Goal: Information Seeking & Learning: Learn about a topic

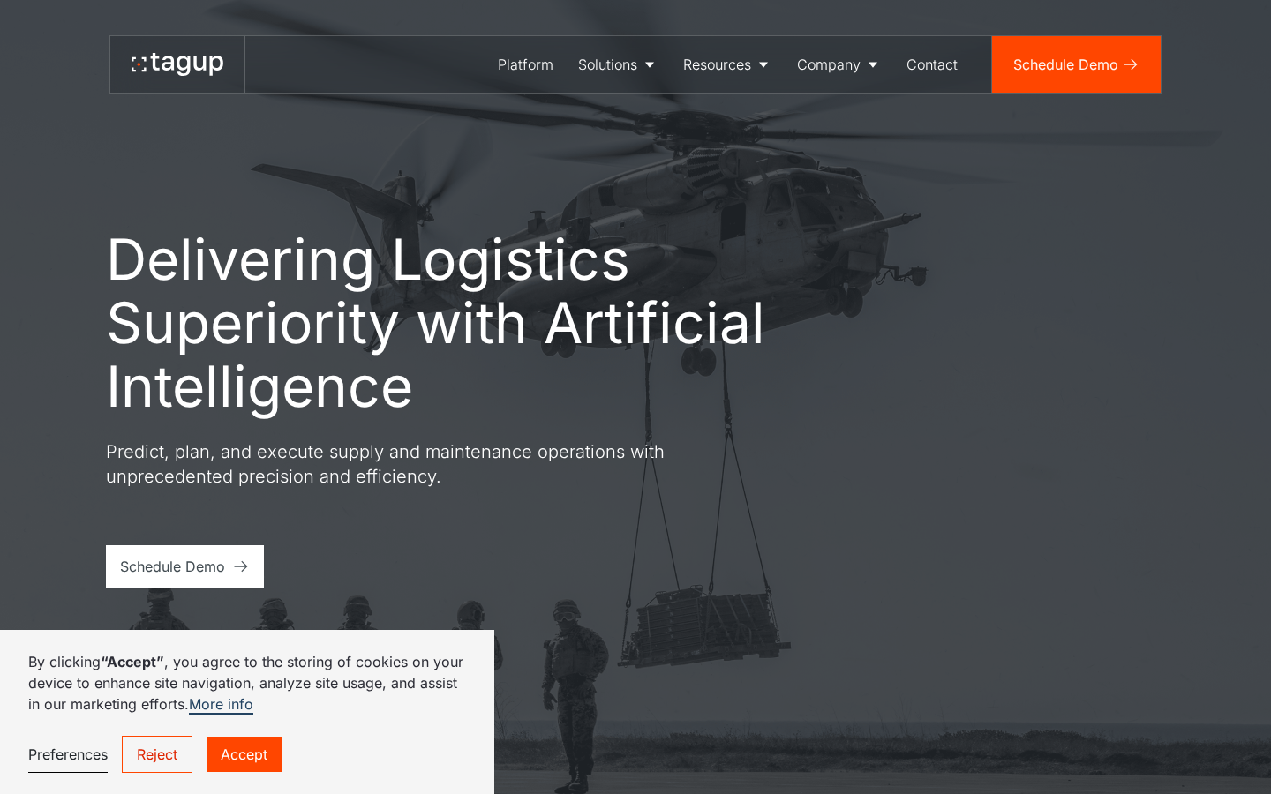
click at [244, 762] on link "Accept" at bounding box center [243, 754] width 75 height 35
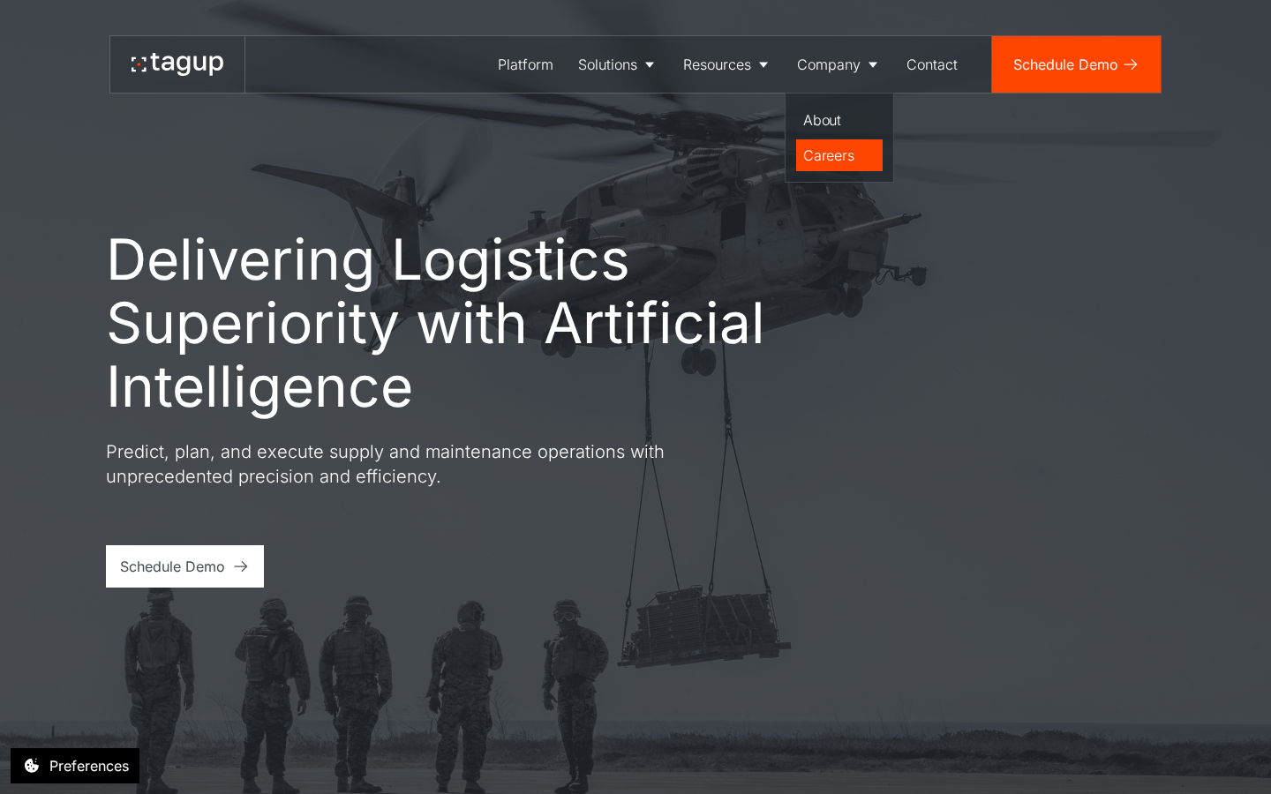
click at [823, 157] on div "Careers" at bounding box center [839, 155] width 72 height 21
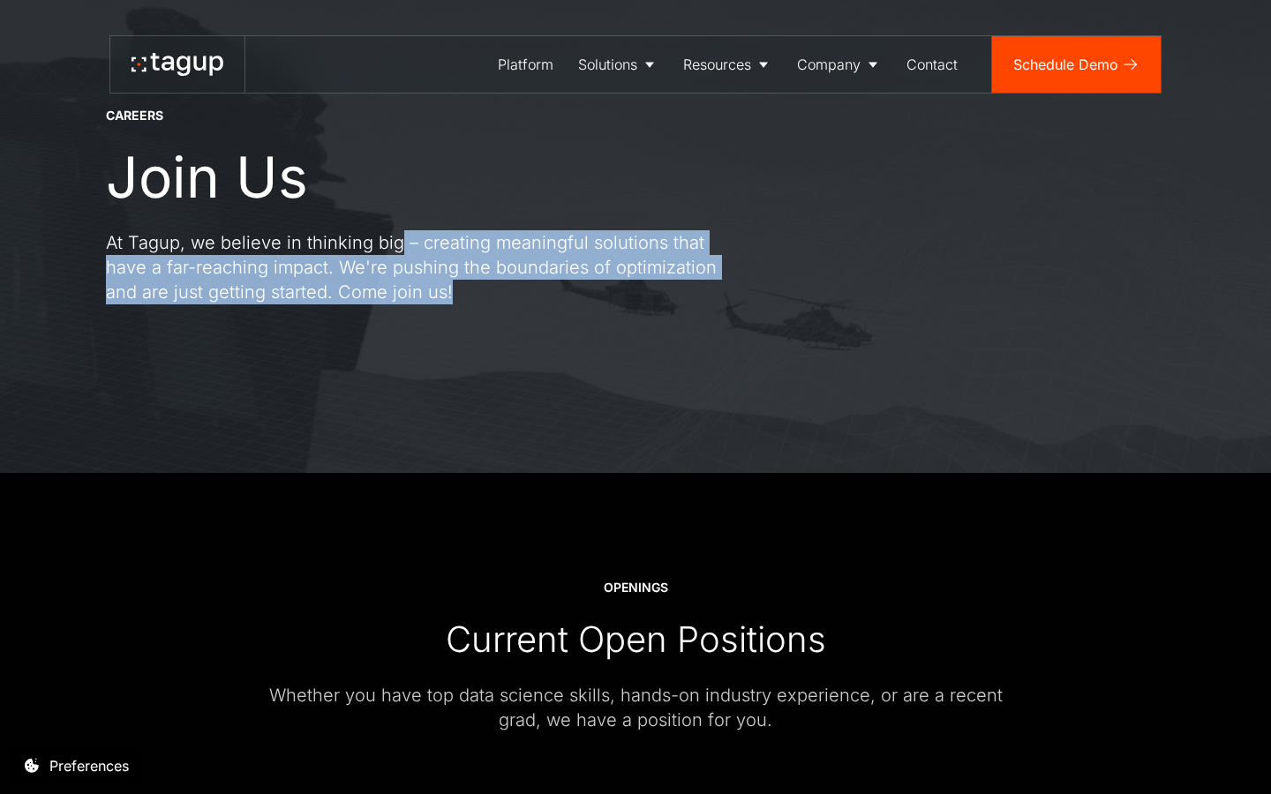
drag, startPoint x: 392, startPoint y: 232, endPoint x: 416, endPoint y: 283, distance: 56.5
click at [416, 283] on p "At Tagup, we believe in thinking big – creating meaningful solutions that have …" at bounding box center [423, 267] width 635 height 74
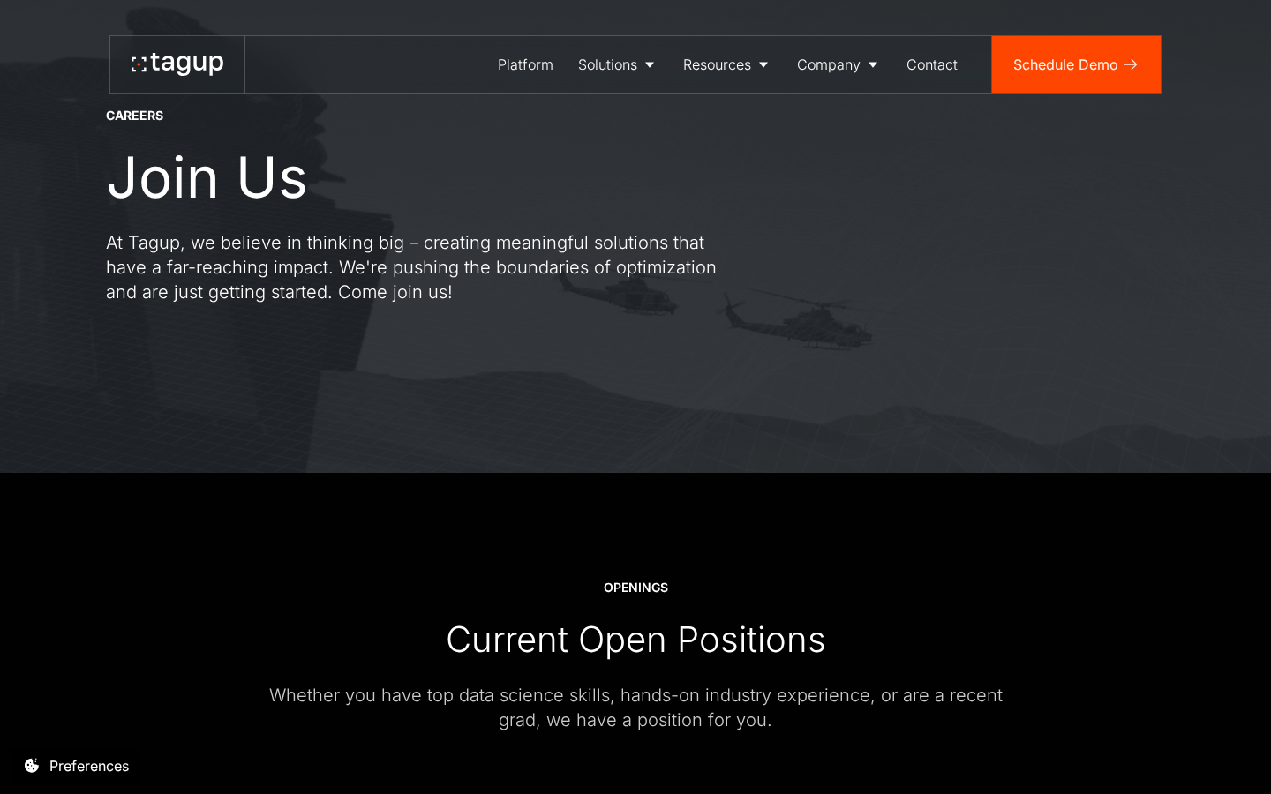
click at [415, 334] on div "CAREERS Join Us At Tagup, we believe in thinking big – creating meaningful solu…" at bounding box center [635, 195] width 1200 height 556
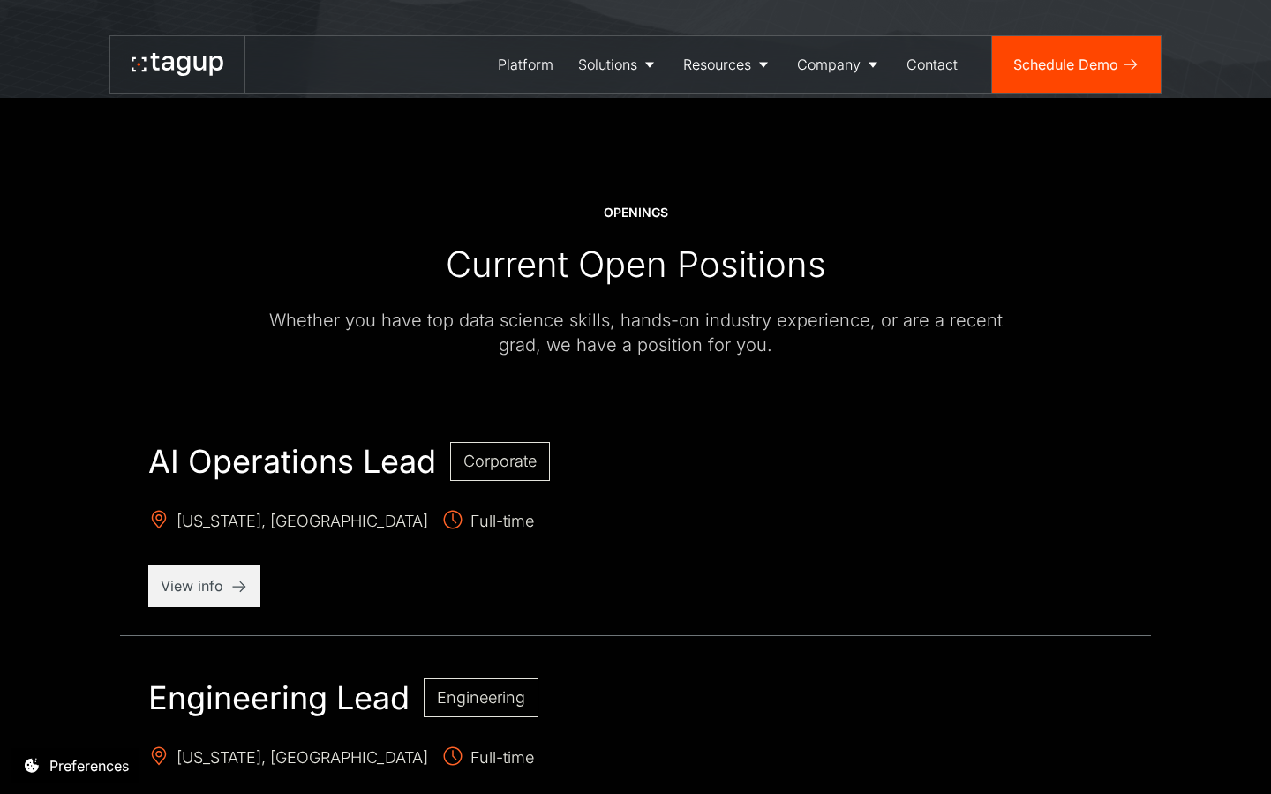
scroll to position [467, 0]
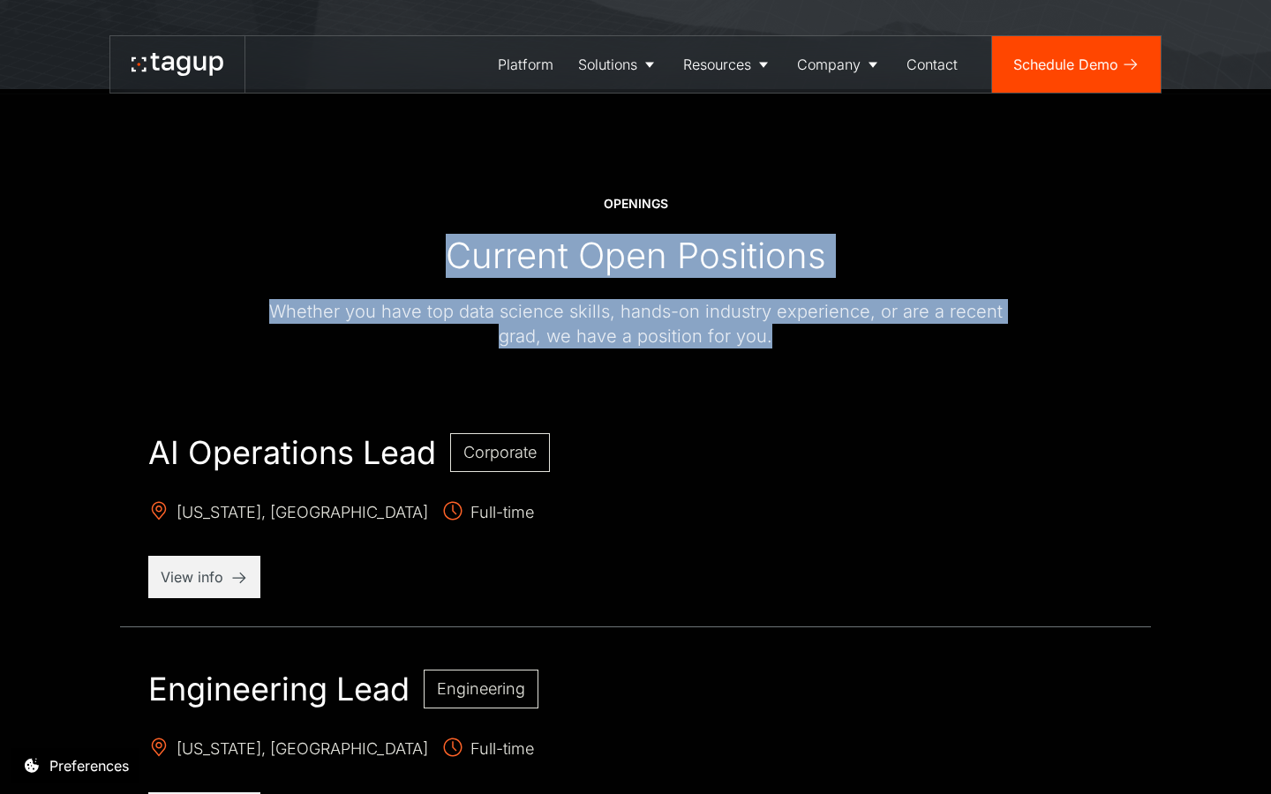
drag, startPoint x: 455, startPoint y: 262, endPoint x: 572, endPoint y: 373, distance: 161.0
click at [572, 373] on div at bounding box center [635, 377] width 1059 height 56
drag, startPoint x: 607, startPoint y: 373, endPoint x: 416, endPoint y: 213, distance: 249.9
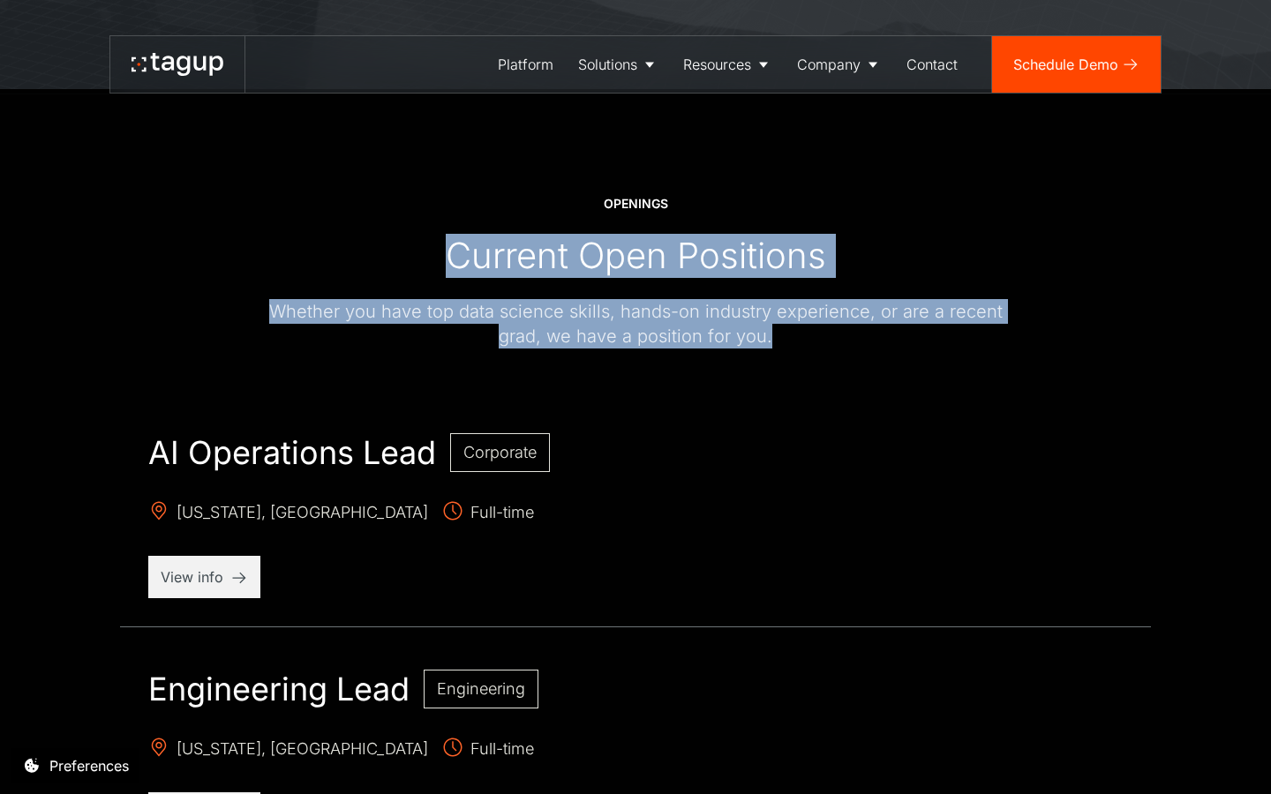
click at [416, 213] on div "OPENINGS Current Open Positions Whether you have top data science skills, hands…" at bounding box center [635, 272] width 777 height 154
drag, startPoint x: 397, startPoint y: 214, endPoint x: 566, endPoint y: 348, distance: 214.8
click at [571, 348] on div "OPENINGS Current Open Positions Whether you have top data science skills, hands…" at bounding box center [635, 272] width 777 height 154
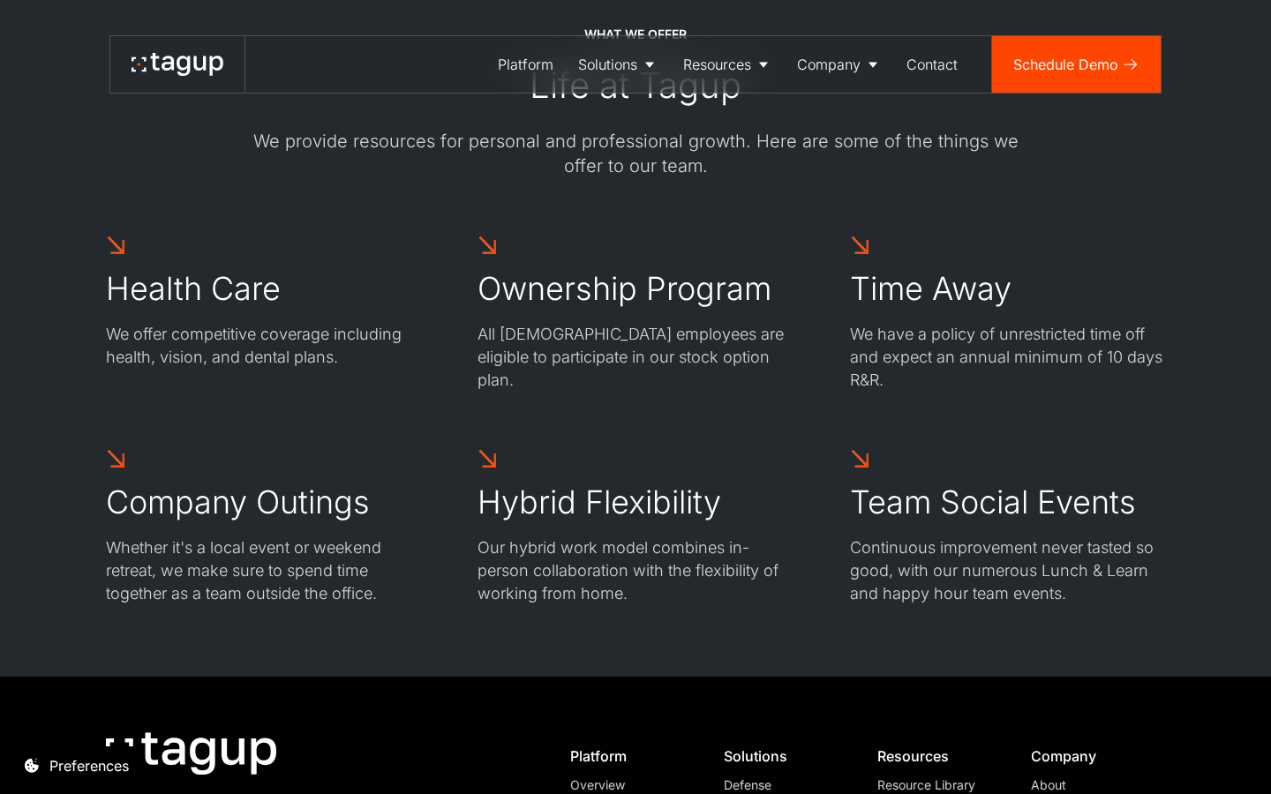
scroll to position [2754, 0]
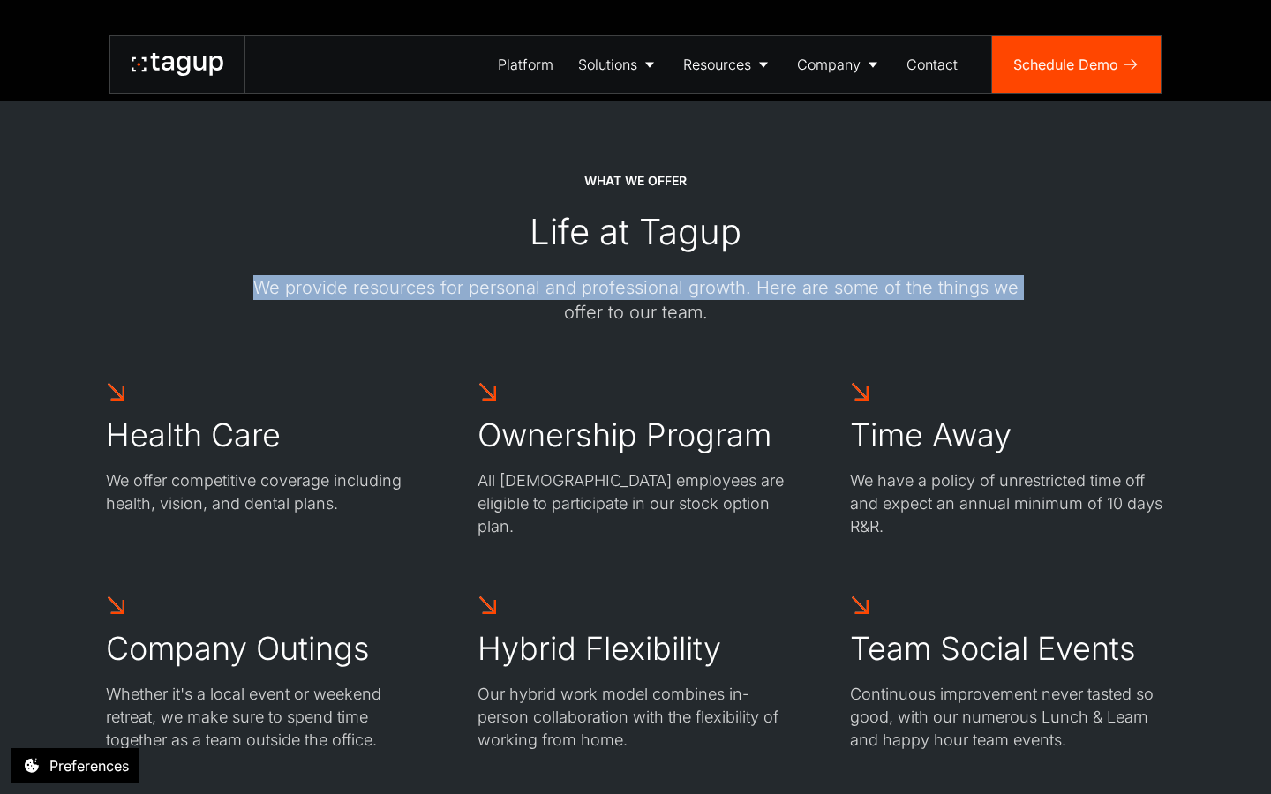
drag, startPoint x: 304, startPoint y: 267, endPoint x: 362, endPoint y: 316, distance: 75.8
click at [362, 316] on div "WHAT WE OFFER Life at Tagup We provide resources for personal and professional …" at bounding box center [635, 249] width 777 height 154
click at [362, 316] on div "We provide resources for personal and professional growth. Here are some of the…" at bounding box center [635, 299] width 777 height 49
drag, startPoint x: 368, startPoint y: 332, endPoint x: 298, endPoint y: 264, distance: 97.3
click at [298, 264] on div "WHAT WE OFFER Life at Tagup We provide resources for personal and professional …" at bounding box center [635, 462] width 1059 height 581
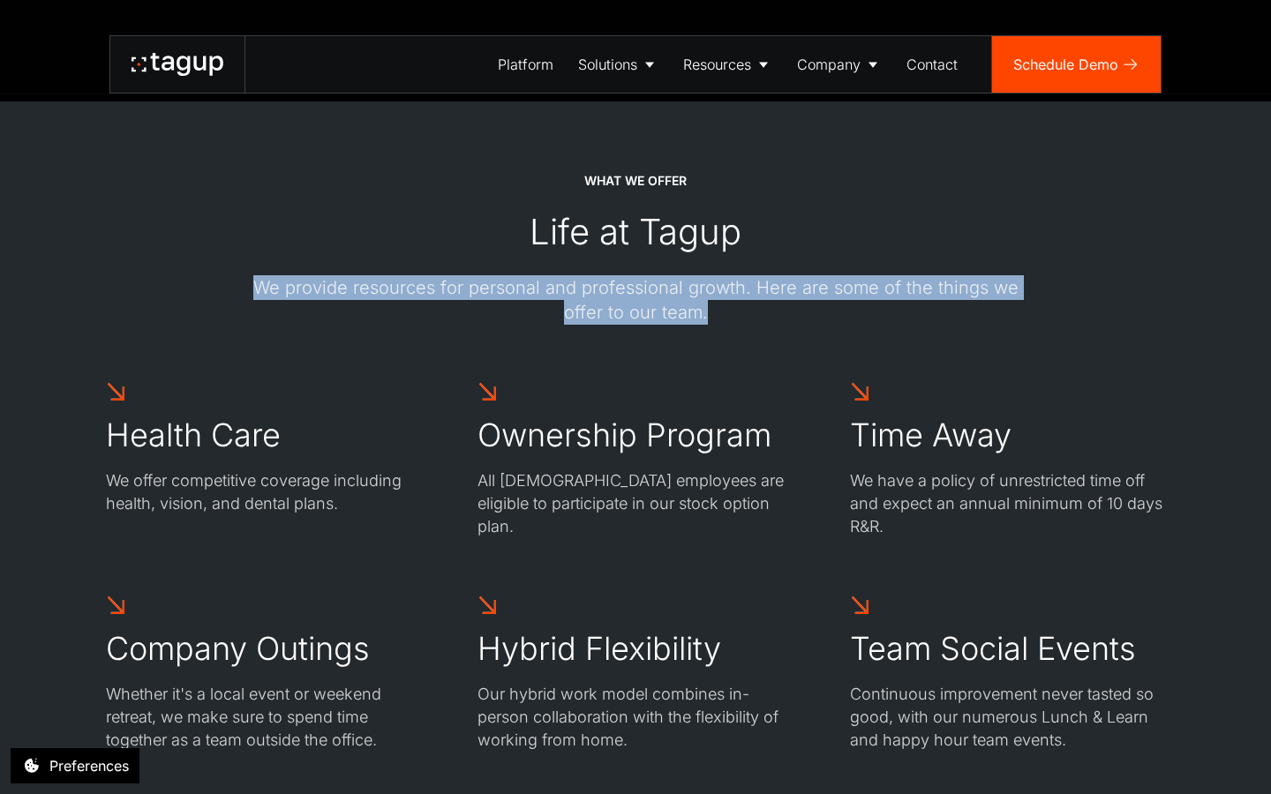
click at [298, 264] on div "WHAT WE OFFER Life at Tagup We provide resources for personal and professional …" at bounding box center [635, 249] width 777 height 154
drag, startPoint x: 294, startPoint y: 264, endPoint x: 389, endPoint y: 384, distance: 153.2
click at [389, 384] on div "WHAT WE OFFER Life at Tagup We provide resources for personal and professional …" at bounding box center [635, 462] width 1059 height 581
click at [387, 384] on div "Health Care We offer competitive coverage including health, vision, and dental …" at bounding box center [263, 459] width 315 height 157
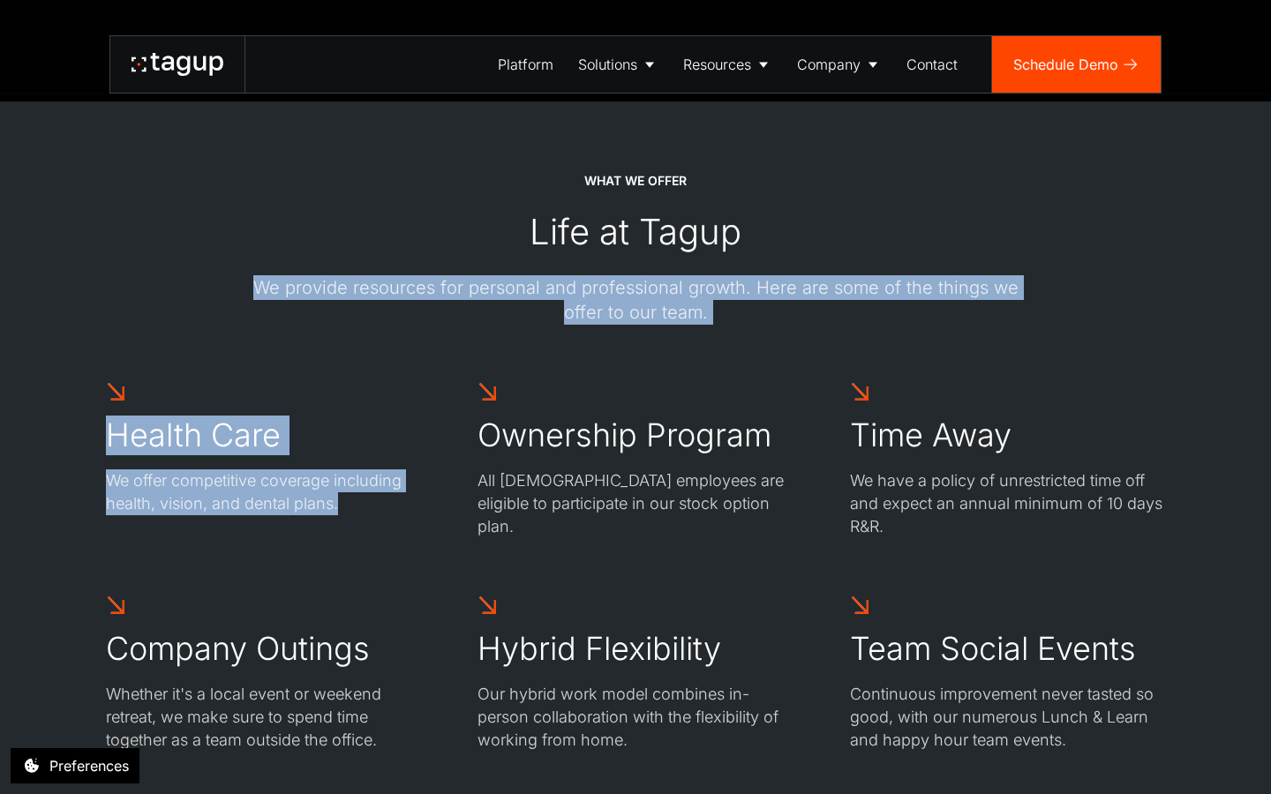
drag, startPoint x: 390, startPoint y: 496, endPoint x: 295, endPoint y: 268, distance: 246.8
click at [295, 268] on div "WHAT WE OFFER Life at Tagup We provide resources for personal and professional …" at bounding box center [635, 462] width 1059 height 581
click at [295, 268] on div "WHAT WE OFFER Life at Tagup We provide resources for personal and professional …" at bounding box center [635, 249] width 777 height 154
drag, startPoint x: 289, startPoint y: 261, endPoint x: 392, endPoint y: 542, distance: 298.7
click at [392, 541] on div "WHAT WE OFFER Life at Tagup We provide resources for personal and professional …" at bounding box center [635, 462] width 1059 height 581
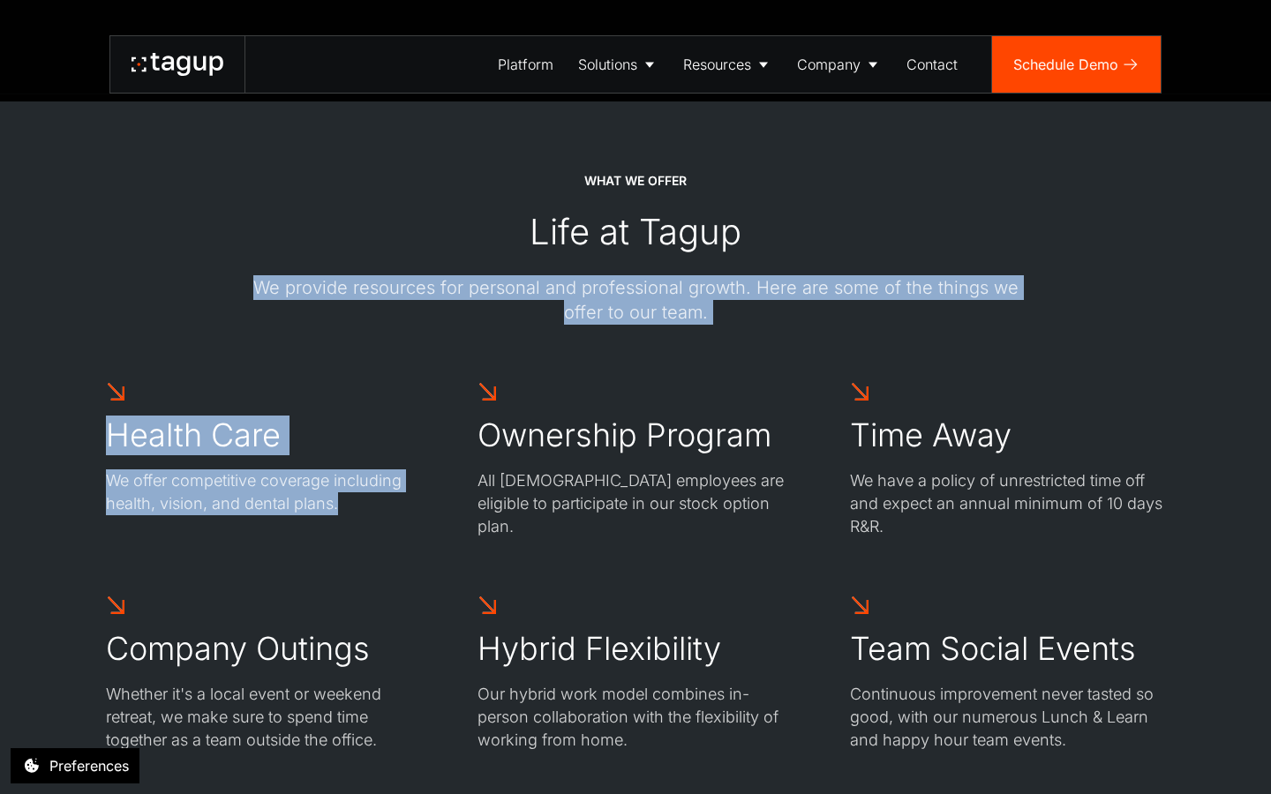
click at [392, 542] on div "Health Care We offer competitive coverage including health, vision, and dental …" at bounding box center [635, 566] width 1059 height 371
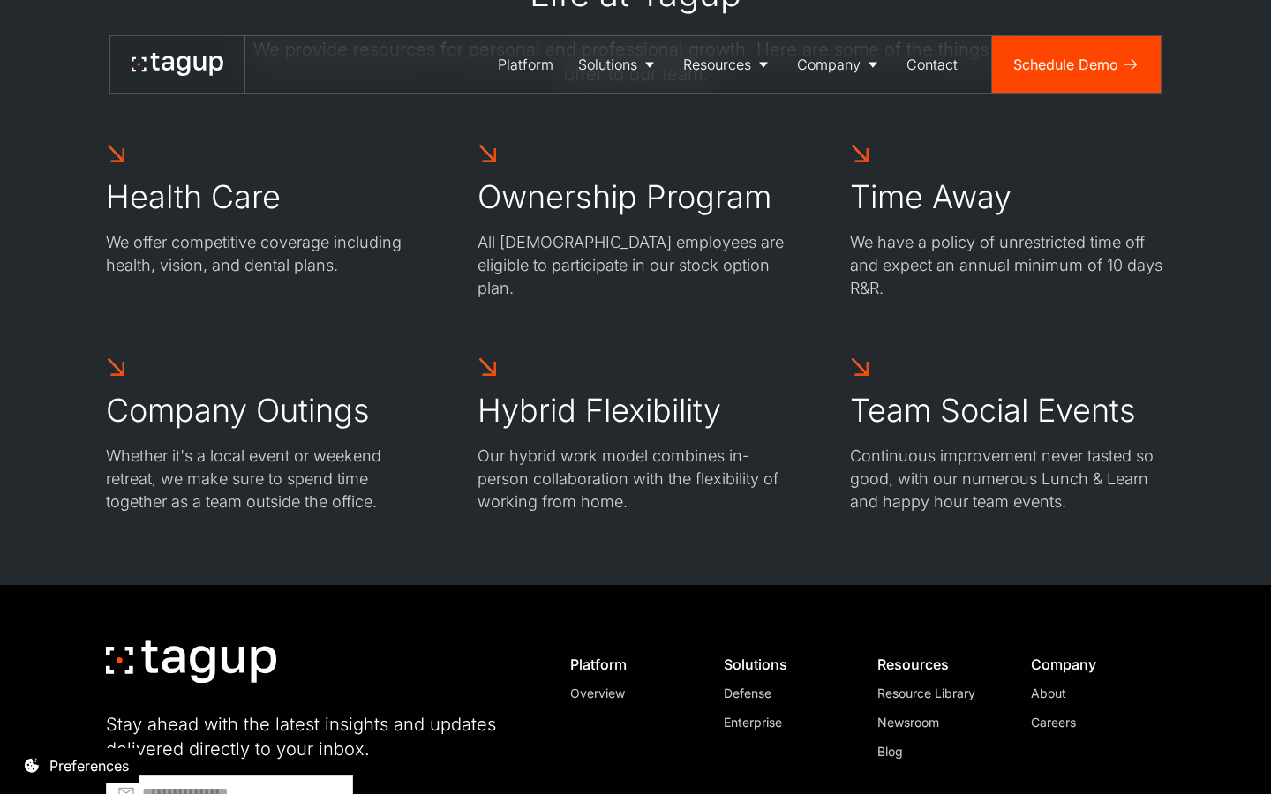
scroll to position [3013, 0]
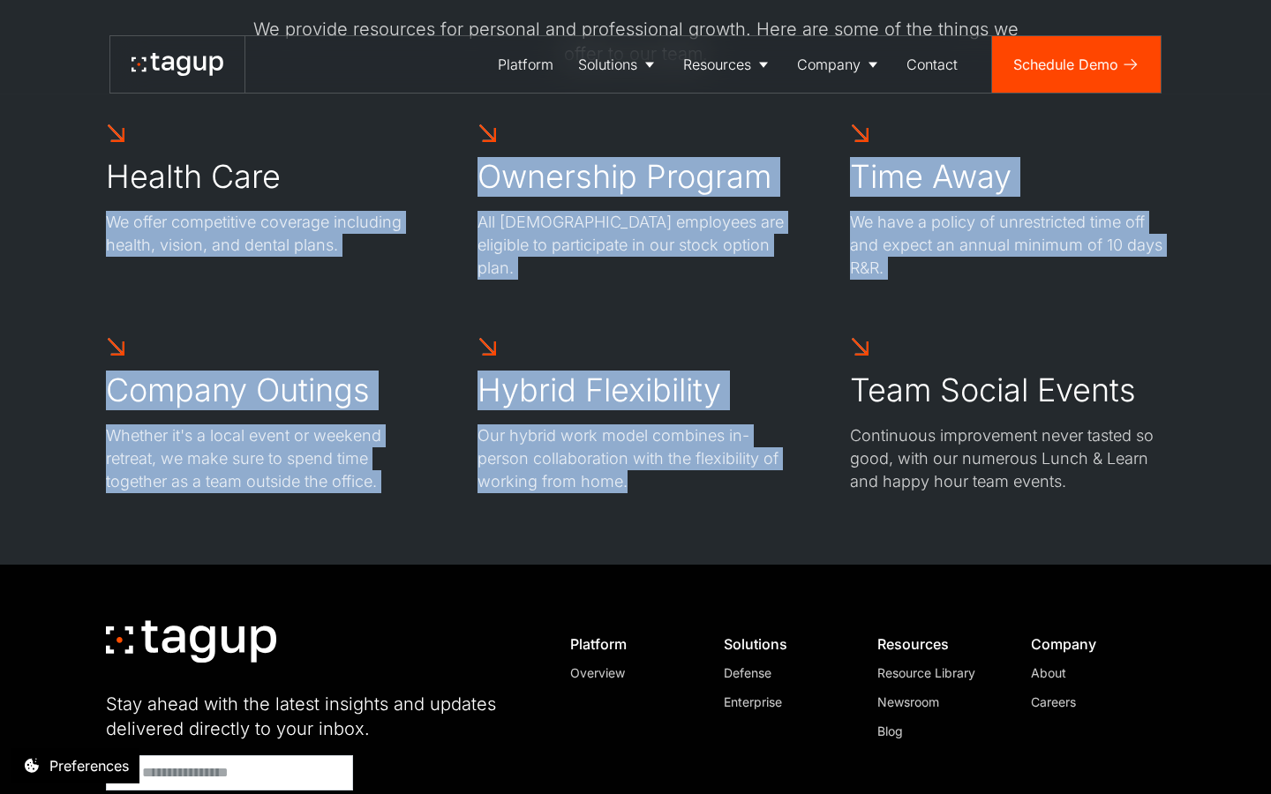
drag, startPoint x: 514, startPoint y: 514, endPoint x: 371, endPoint y: 168, distance: 375.4
click at [371, 168] on div "WHAT WE OFFER Life at Tagup We provide resources for personal and professional …" at bounding box center [635, 204] width 1200 height 722
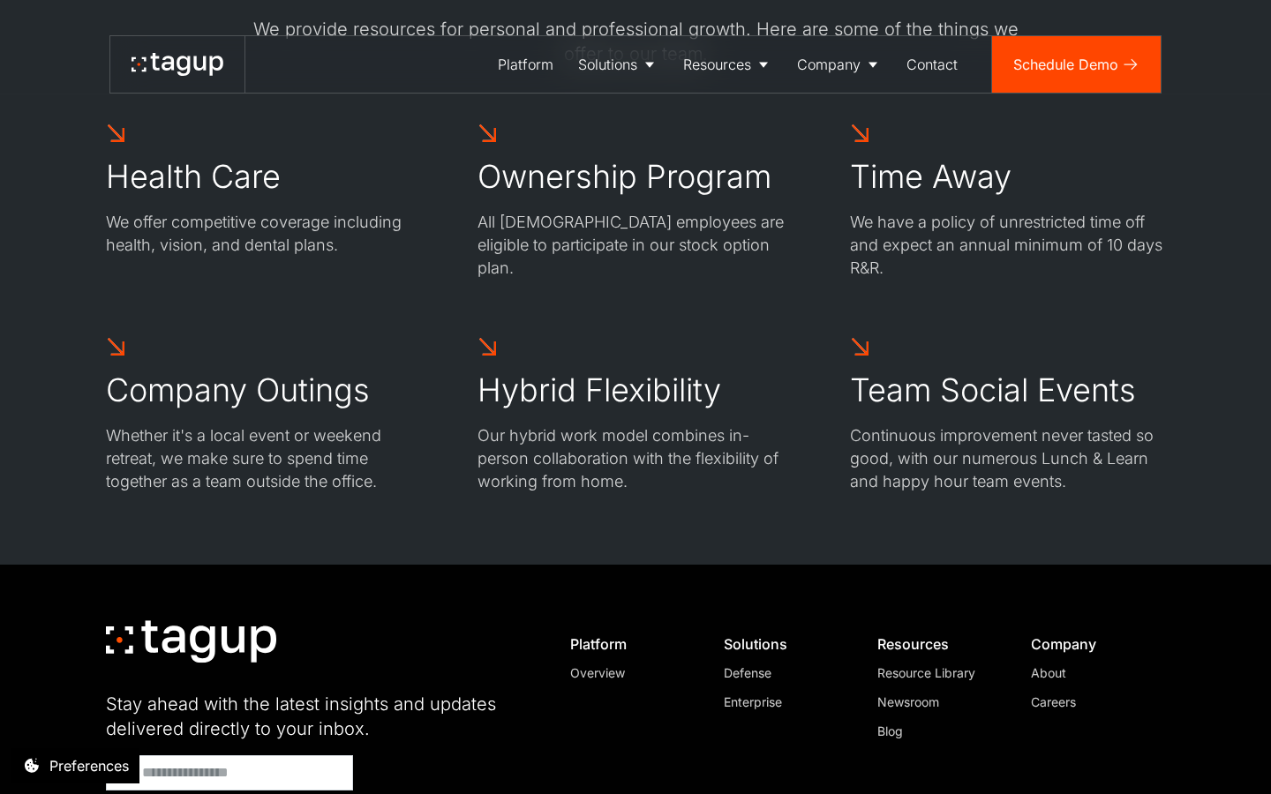
click at [385, 280] on div "Health Care We offer competitive coverage including health, vision, and dental …" at bounding box center [635, 308] width 1059 height 371
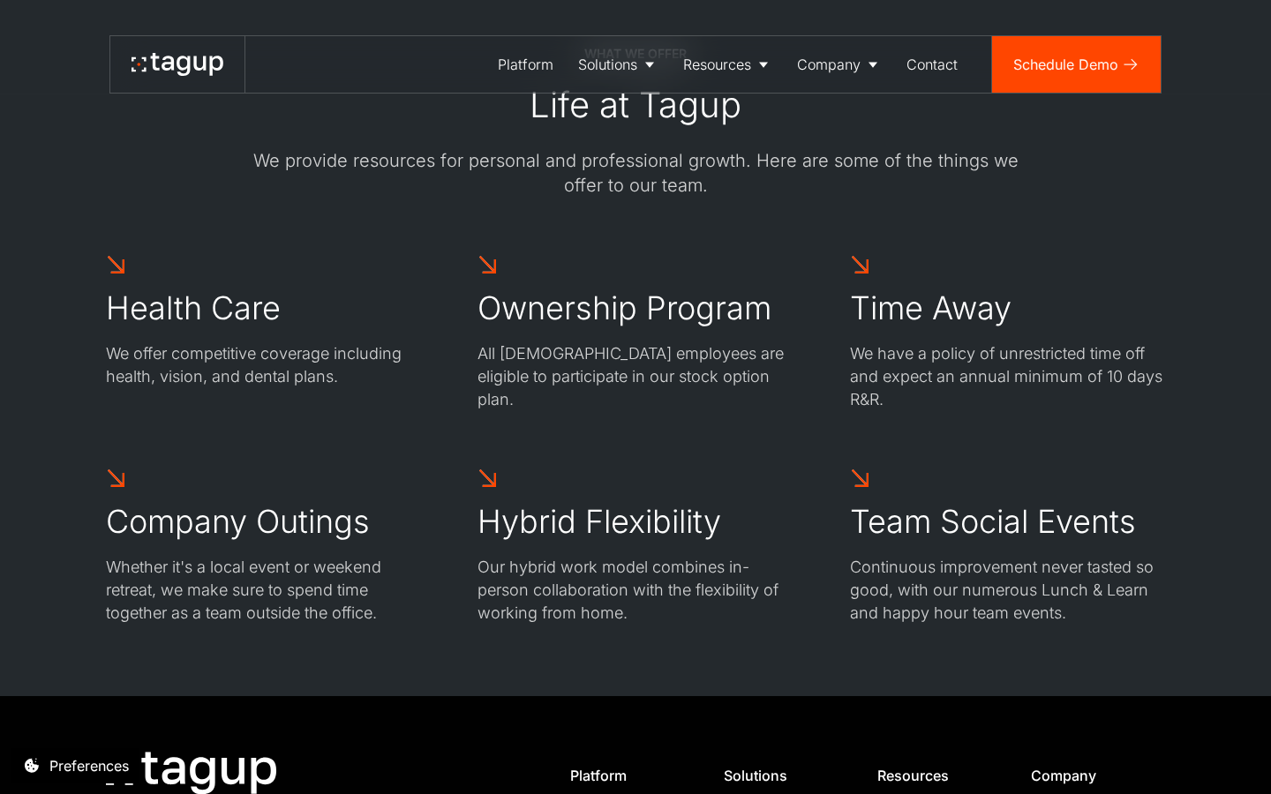
scroll to position [2861, 0]
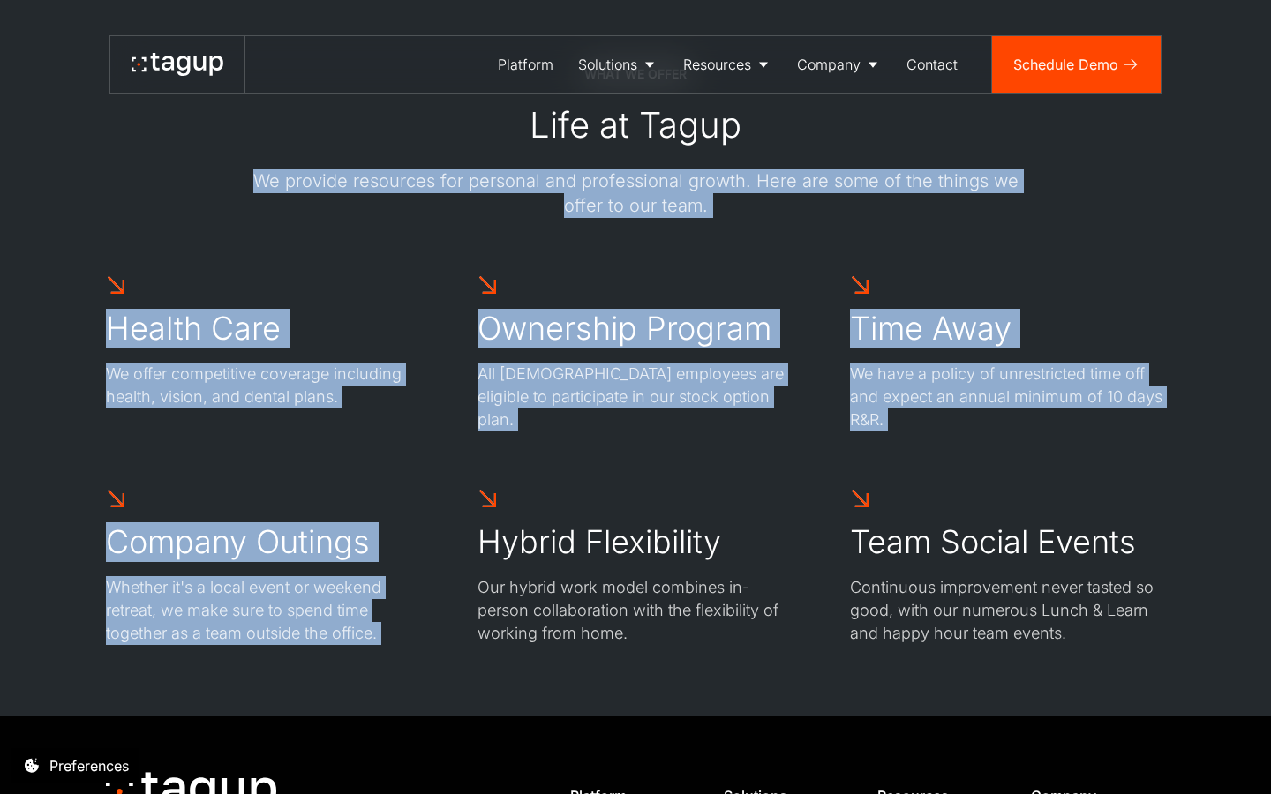
drag, startPoint x: 349, startPoint y: 136, endPoint x: 469, endPoint y: 525, distance: 407.5
click at [469, 525] on div "WHAT WE OFFER Life at Tagup We provide resources for personal and professional …" at bounding box center [635, 355] width 1059 height 581
click at [432, 436] on div "Health Care We offer competitive coverage including health, vision, and dental …" at bounding box center [635, 459] width 1059 height 371
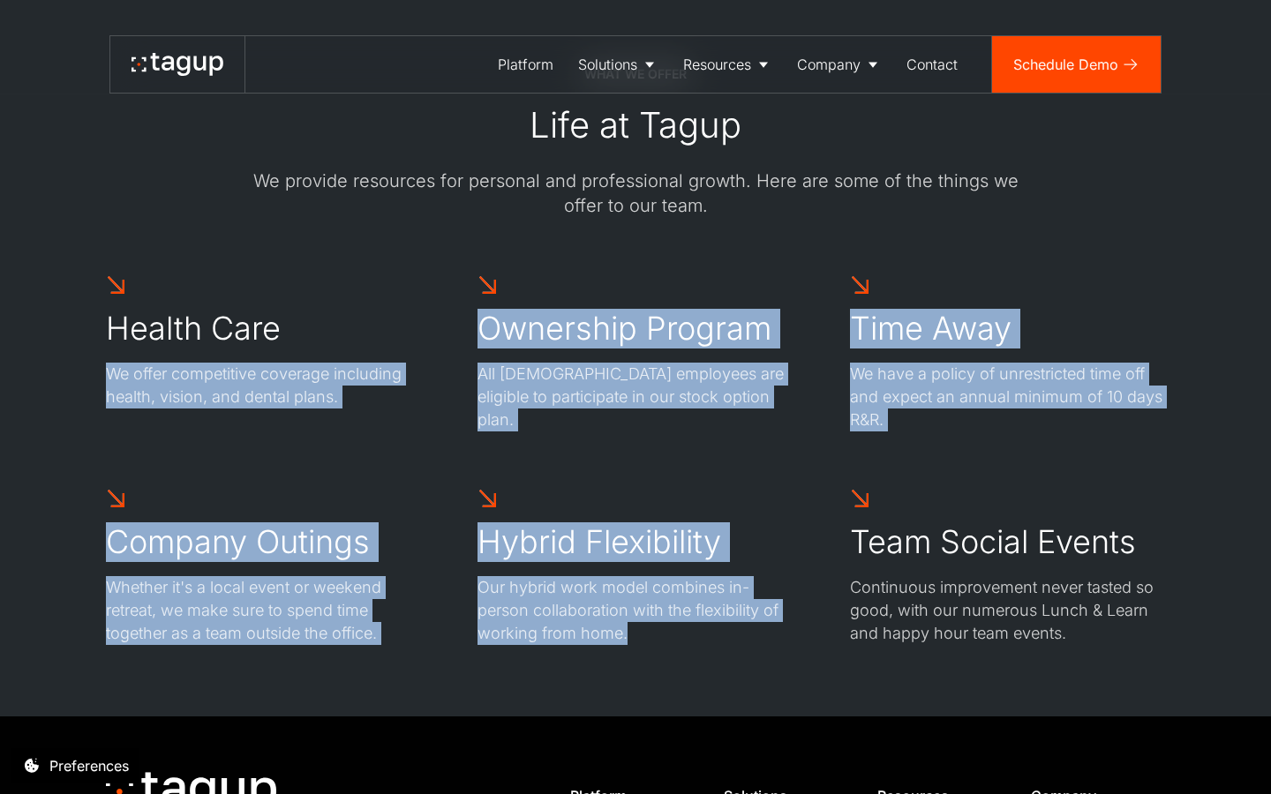
drag, startPoint x: 437, startPoint y: 271, endPoint x: 596, endPoint y: 669, distance: 428.5
click at [599, 670] on div "WHAT WE OFFER Life at Tagup We provide resources for personal and professional …" at bounding box center [635, 356] width 1200 height 722
click at [596, 669] on div "WHAT WE OFFER Life at Tagup We provide resources for personal and professional …" at bounding box center [635, 356] width 1200 height 722
drag, startPoint x: 596, startPoint y: 669, endPoint x: 453, endPoint y: 259, distance: 433.7
click at [453, 259] on div "WHAT WE OFFER Life at Tagup We provide resources for personal and professional …" at bounding box center [635, 356] width 1200 height 722
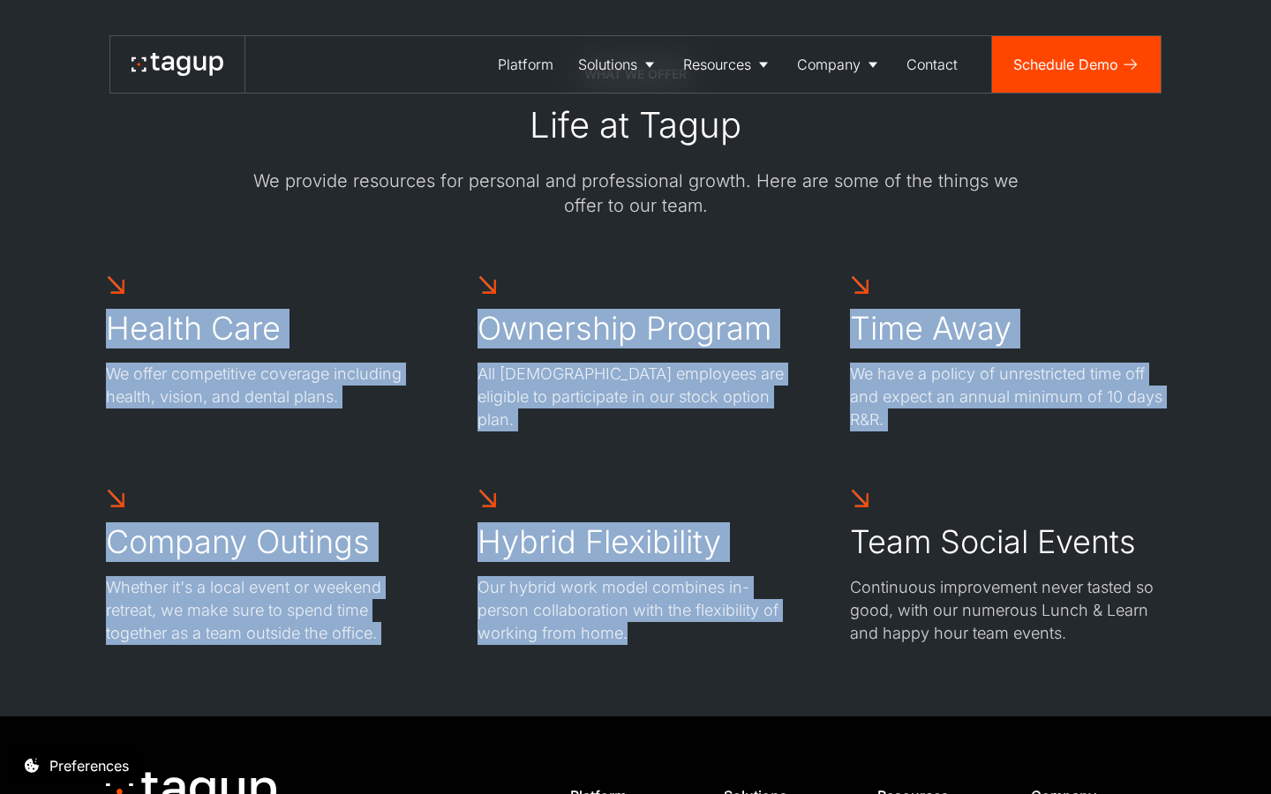
click at [453, 259] on div at bounding box center [635, 246] width 1059 height 56
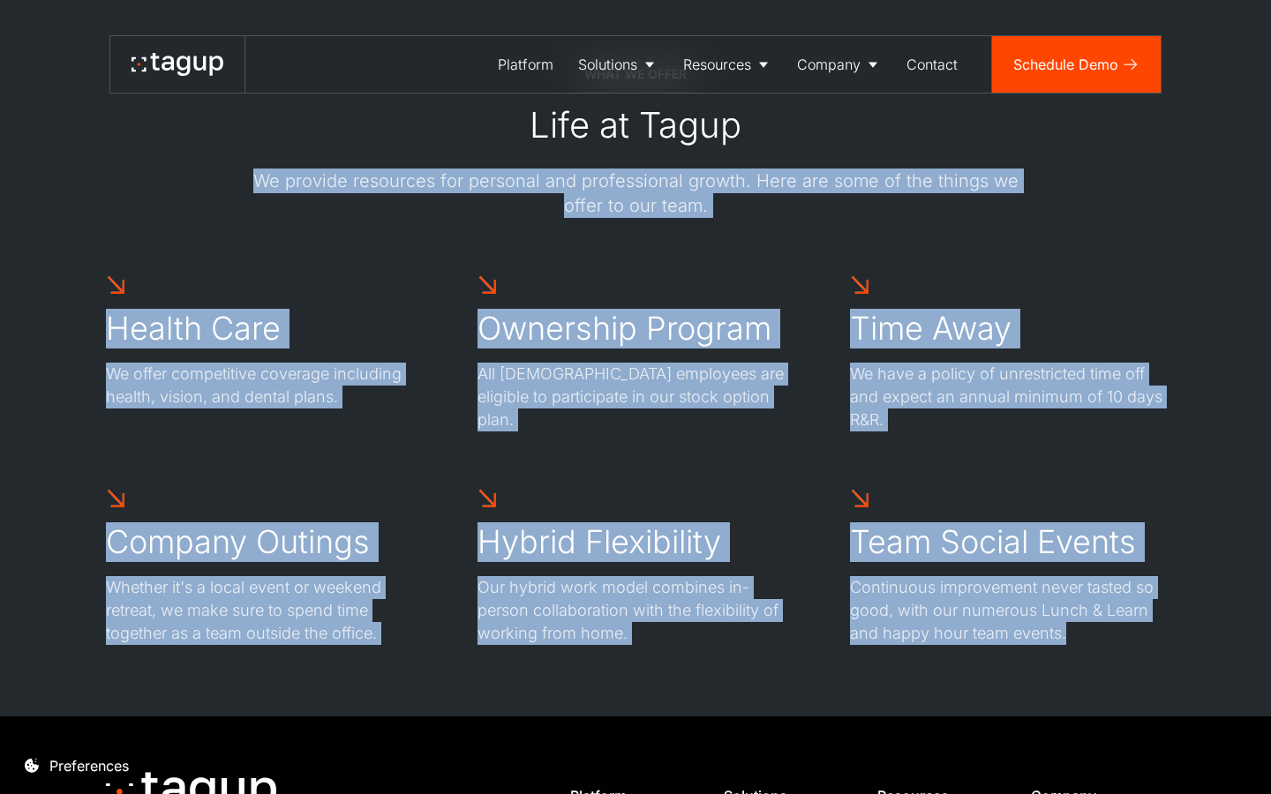
drag, startPoint x: 438, startPoint y: 154, endPoint x: 886, endPoint y: 671, distance: 683.7
click at [886, 671] on div "WHAT WE OFFER Life at Tagup We provide resources for personal and professional …" at bounding box center [635, 356] width 1200 height 722
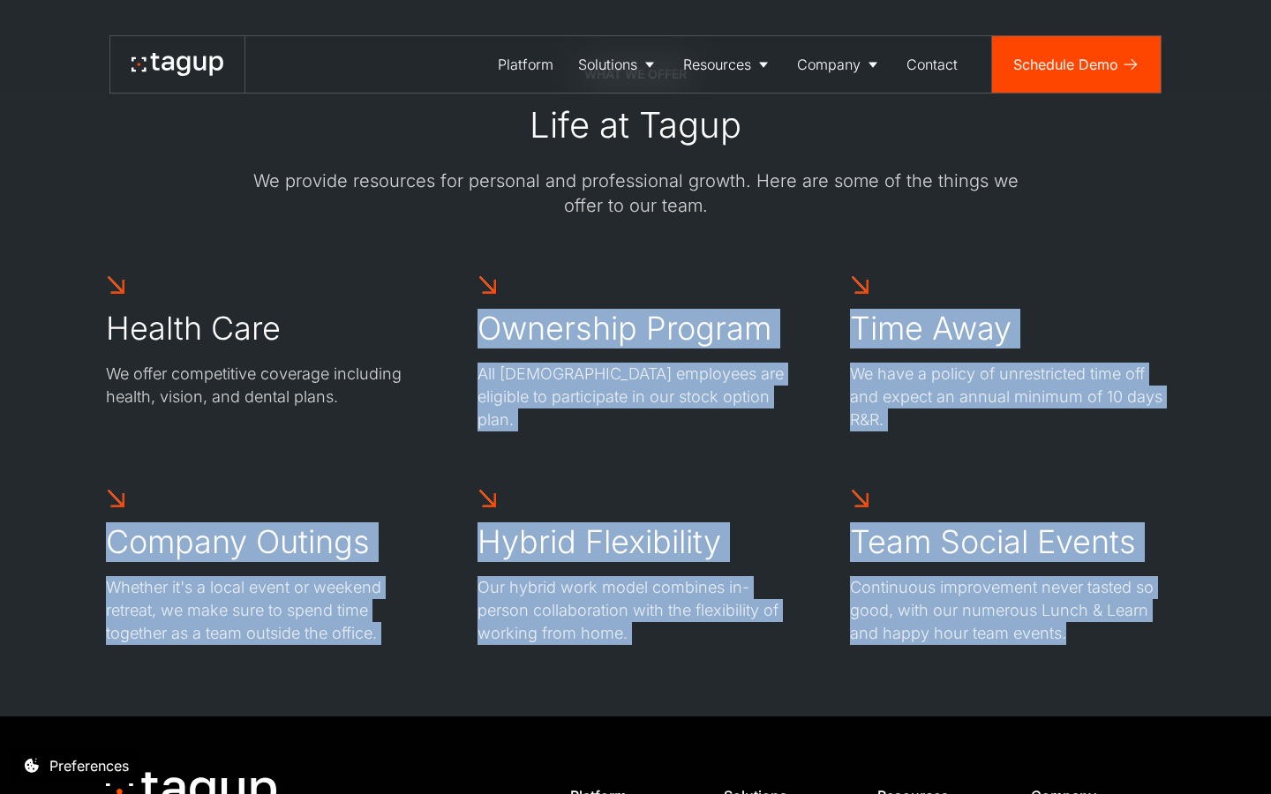
drag, startPoint x: 913, startPoint y: 672, endPoint x: 601, endPoint y: 275, distance: 505.2
click at [601, 276] on div "WHAT WE OFFER Life at Tagup We provide resources for personal and professional …" at bounding box center [635, 356] width 1200 height 722
click at [601, 275] on div "Ownership Program All full-time employees are eligible to participate in our st…" at bounding box center [634, 352] width 315 height 157
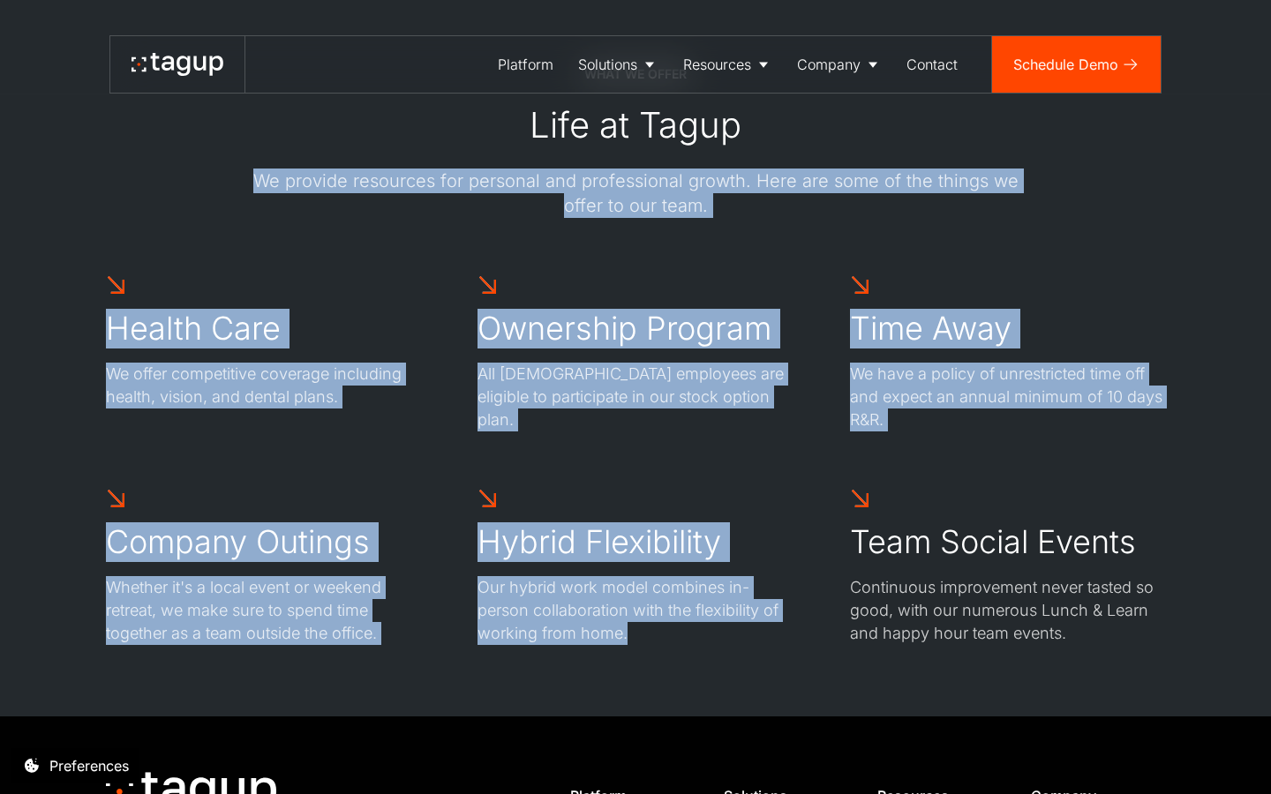
drag, startPoint x: 578, startPoint y: 156, endPoint x: 716, endPoint y: 668, distance: 530.0
click at [716, 668] on div "WHAT WE OFFER Life at Tagup We provide resources for personal and professional …" at bounding box center [635, 356] width 1200 height 722
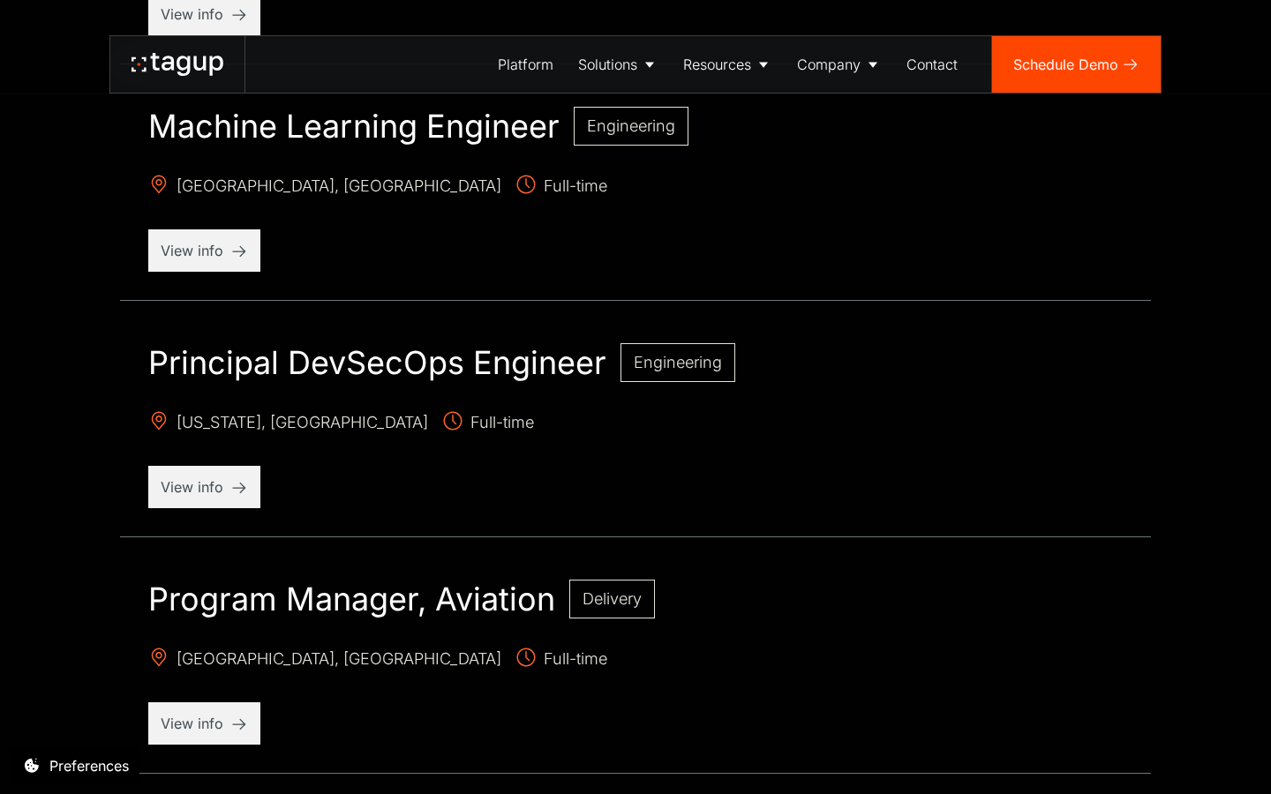
scroll to position [0, 0]
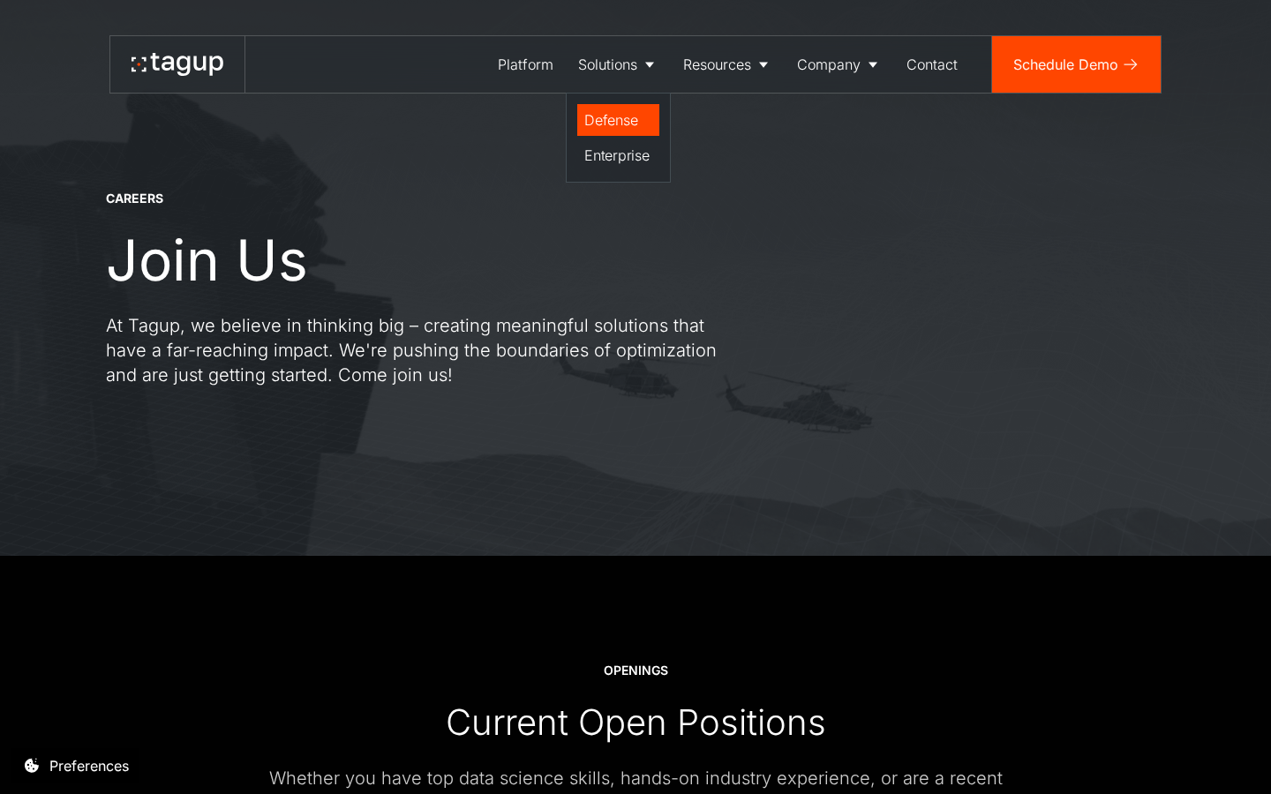
click at [597, 123] on div "Defense" at bounding box center [618, 119] width 68 height 21
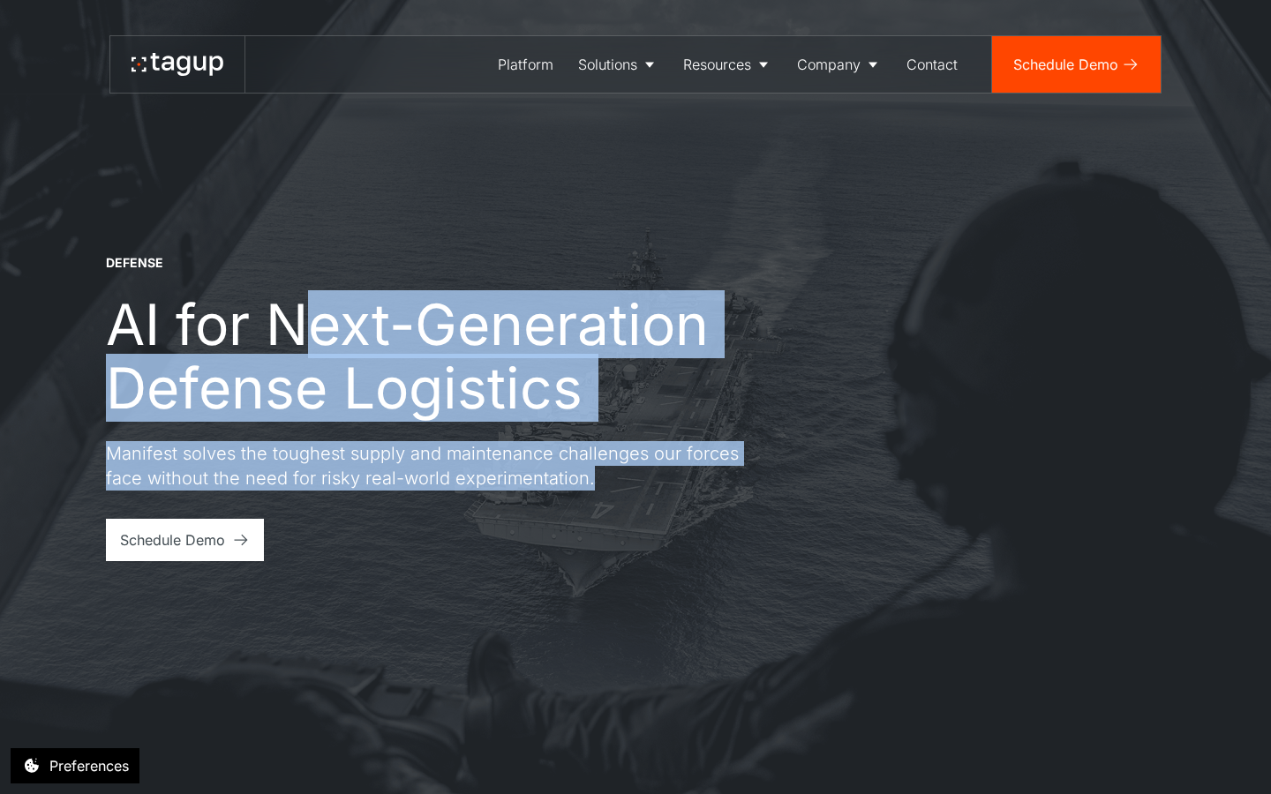
drag, startPoint x: 295, startPoint y: 312, endPoint x: 483, endPoint y: 556, distance: 307.6
click at [483, 556] on div "DEFENSE AI for Next-Generation Defense Logistics Manifest solves the toughest s…" at bounding box center [635, 407] width 1059 height 307
click at [444, 454] on p "Manifest solves the toughest supply and maintenance challenges our forces face …" at bounding box center [423, 465] width 635 height 49
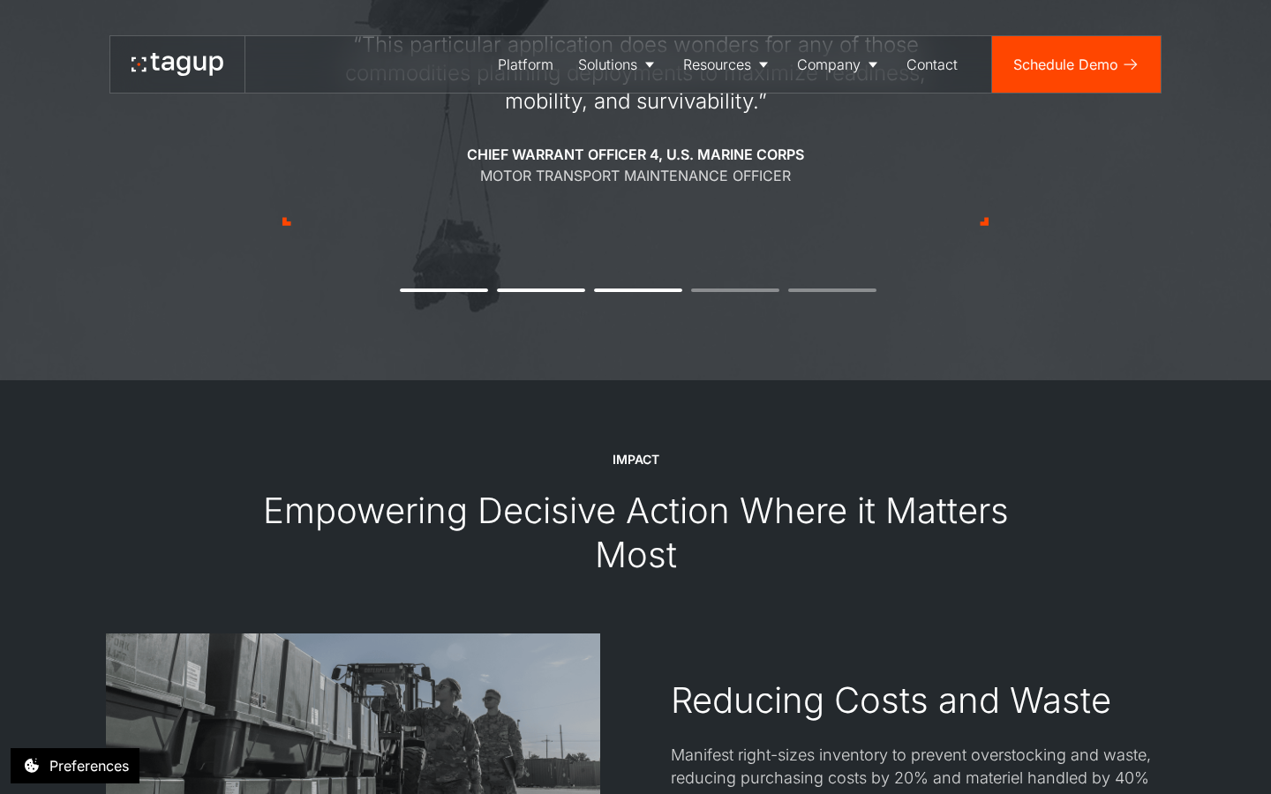
scroll to position [2008, 0]
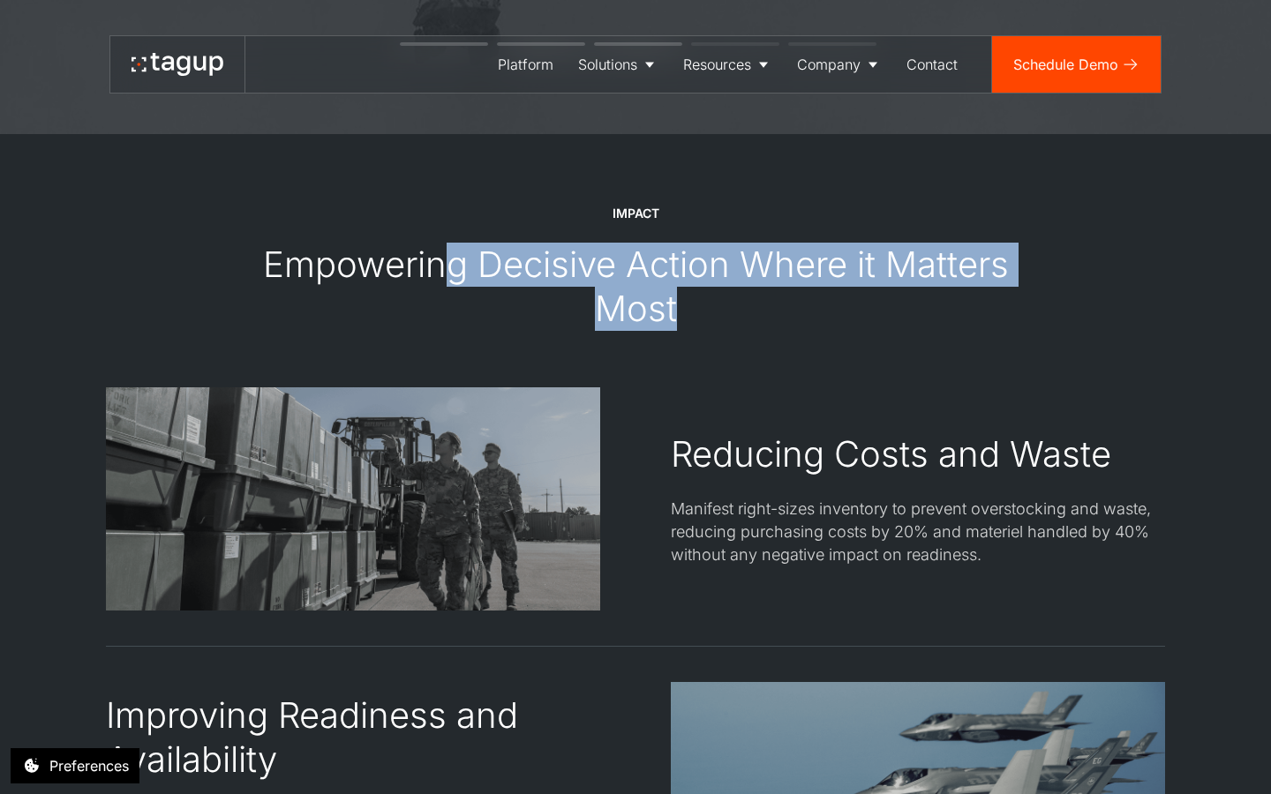
drag, startPoint x: 446, startPoint y: 248, endPoint x: 490, endPoint y: 341, distance: 102.6
click at [490, 341] on div at bounding box center [635, 359] width 1059 height 56
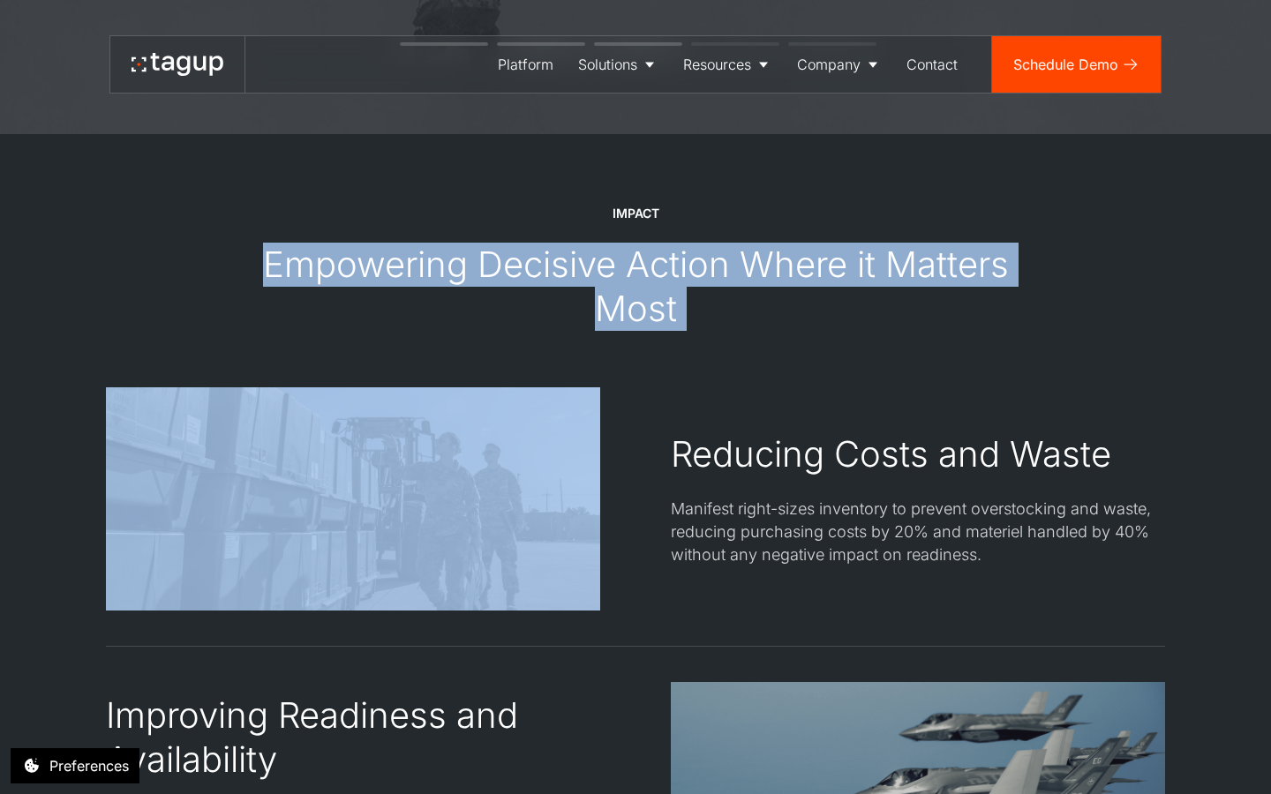
drag, startPoint x: 490, startPoint y: 341, endPoint x: 437, endPoint y: 256, distance: 99.9
click at [437, 256] on div "Empowering Decisive Action Where it Matters Most" at bounding box center [635, 287] width 777 height 88
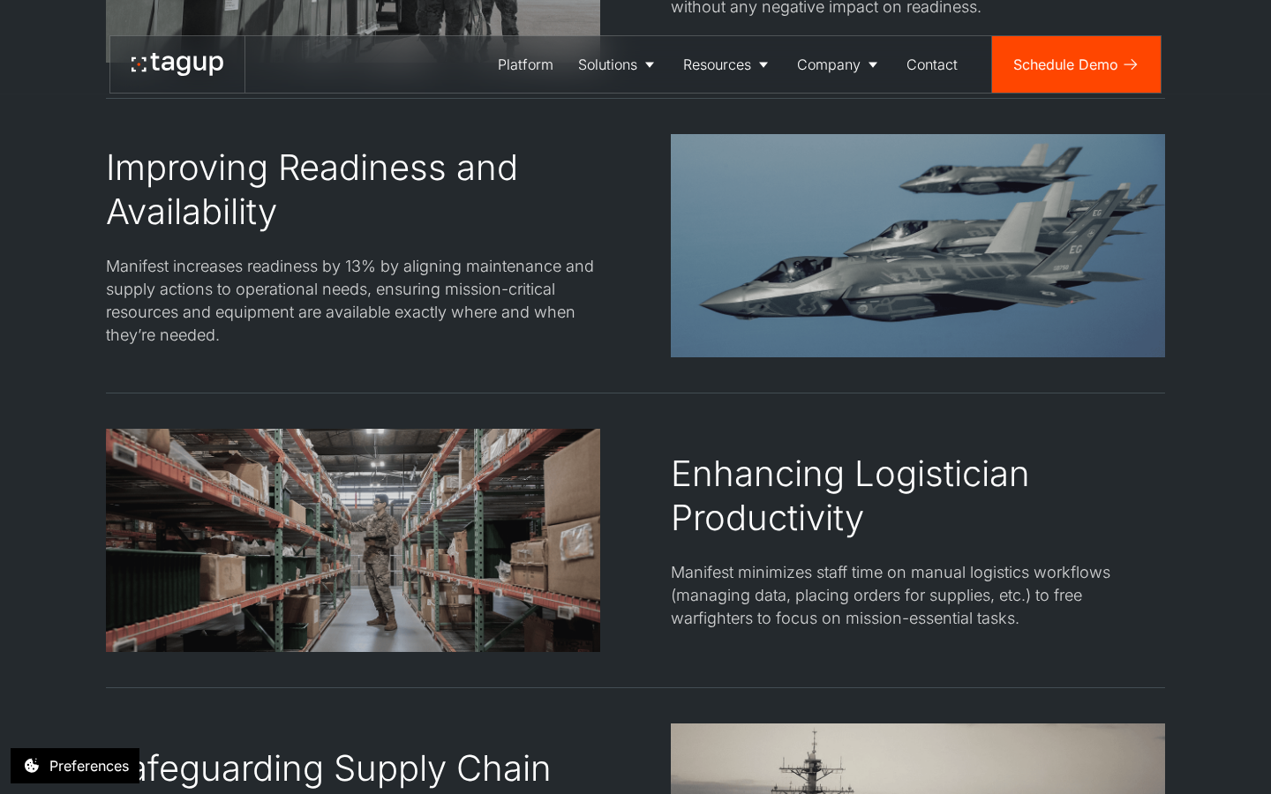
scroll to position [2705, 0]
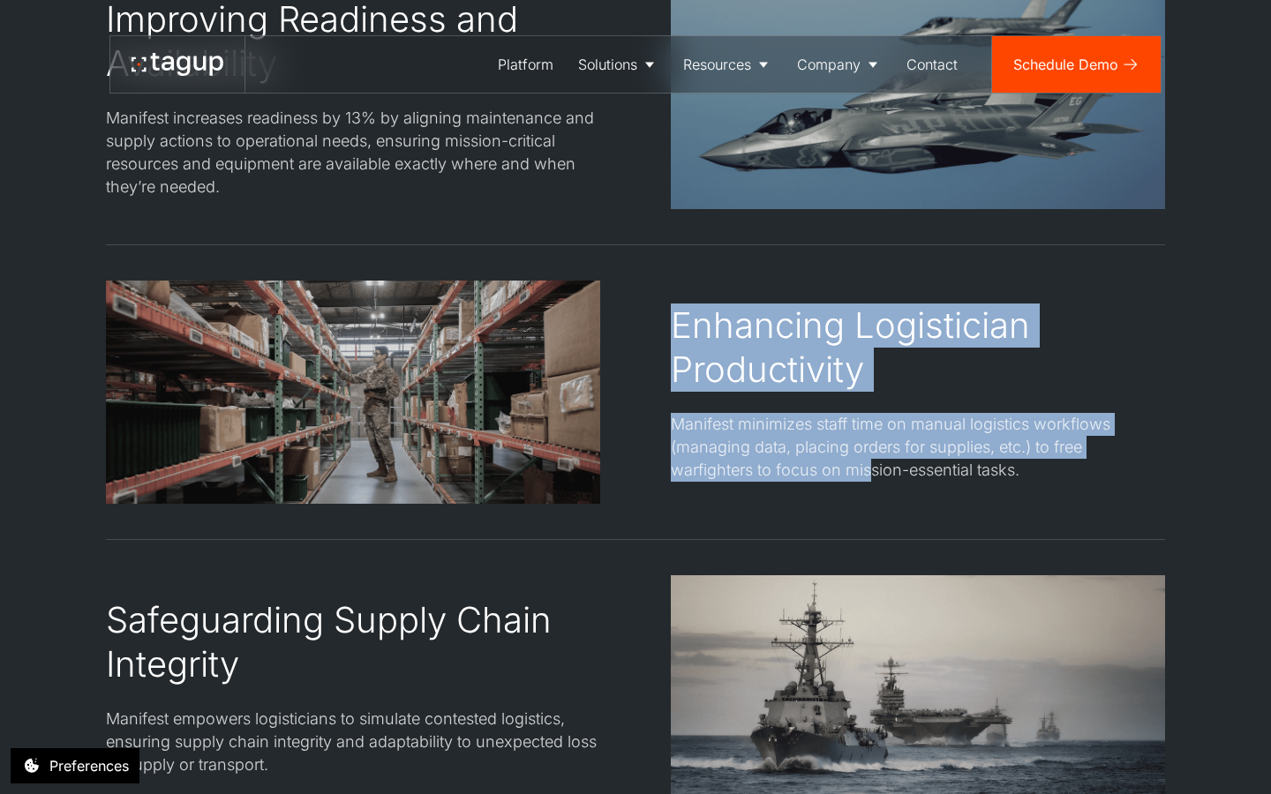
drag, startPoint x: 784, startPoint y: 278, endPoint x: 867, endPoint y: 474, distance: 213.1
click at [867, 475] on div "Reducing Costs and Waste Manifest right-sizes inventory to prevent overstocking…" at bounding box center [635, 392] width 1059 height 1402
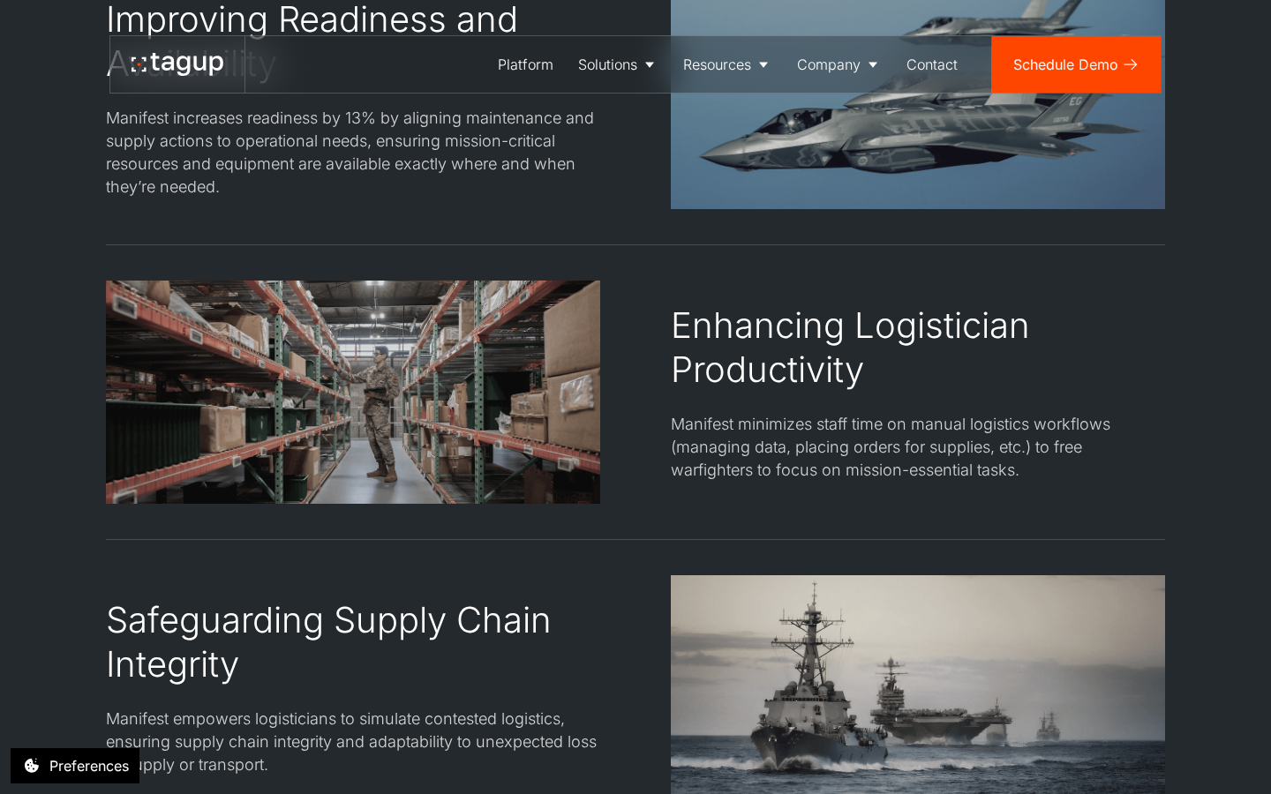
click at [867, 475] on div "Manifest minimizes staff time on manual logistics workflows (managing data, pla…" at bounding box center [918, 447] width 494 height 69
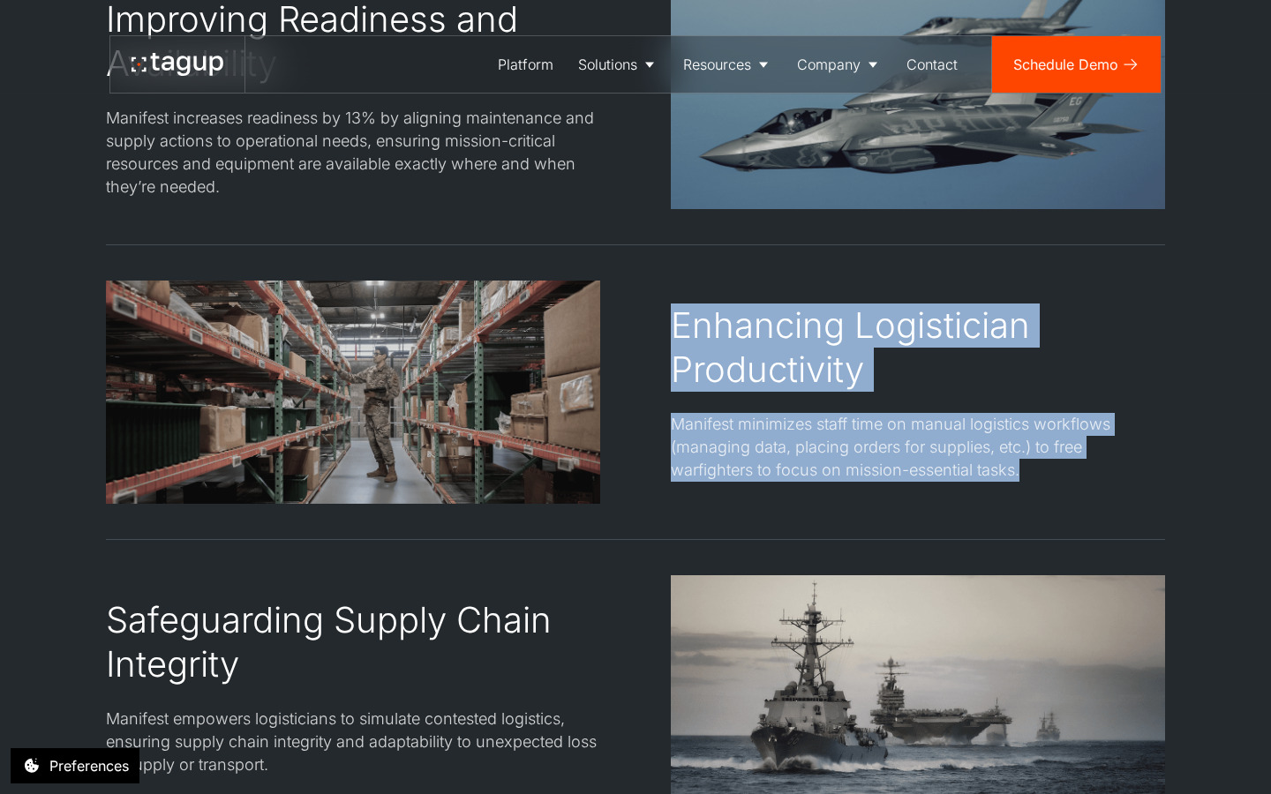
drag, startPoint x: 874, startPoint y: 526, endPoint x: 738, endPoint y: 272, distance: 288.6
click at [738, 272] on div "Reducing Costs and Waste Manifest right-sizes inventory to prevent overstocking…" at bounding box center [635, 392] width 1059 height 1402
drag, startPoint x: 730, startPoint y: 272, endPoint x: 804, endPoint y: 522, distance: 260.5
click at [804, 522] on div "Reducing Costs and Waste Manifest right-sizes inventory to prevent overstocking…" at bounding box center [635, 392] width 1059 height 1402
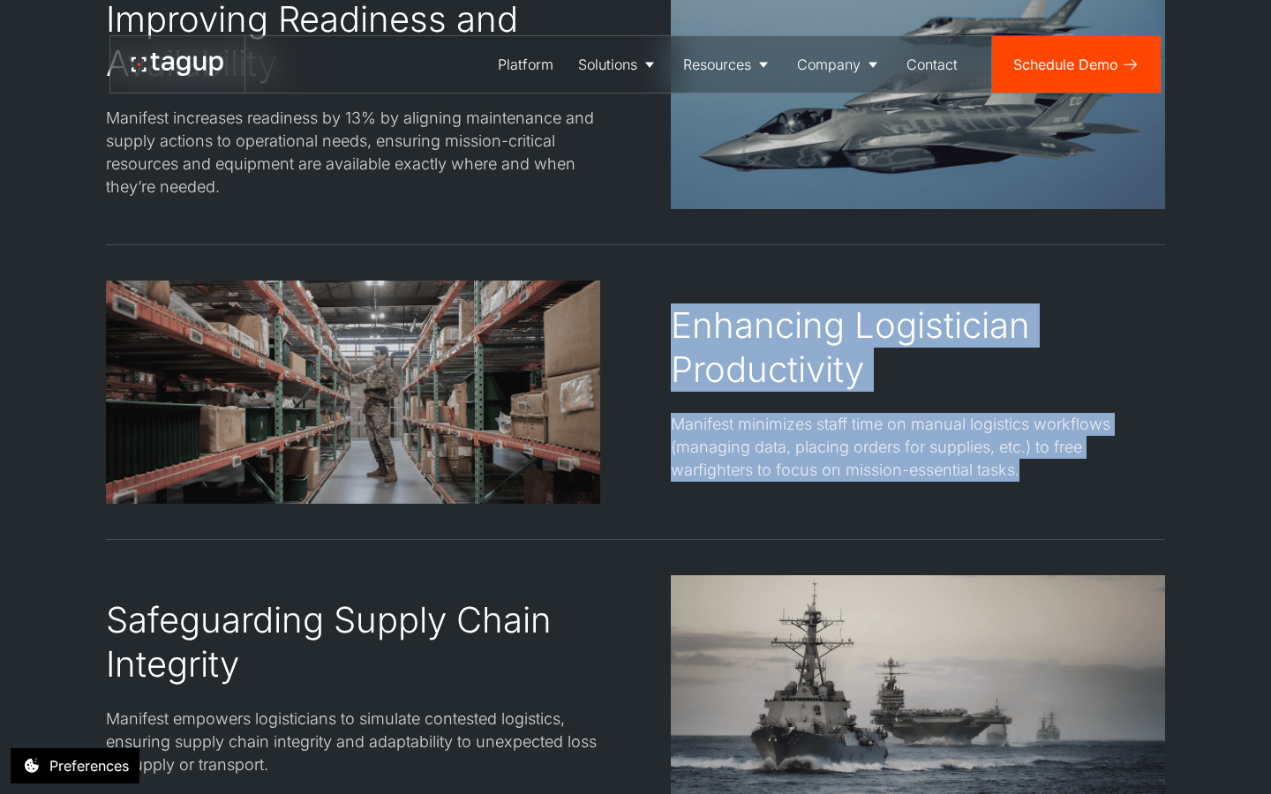
click at [804, 522] on div "Reducing Costs and Waste Manifest right-sizes inventory to prevent overstocking…" at bounding box center [635, 392] width 1059 height 1402
drag, startPoint x: 804, startPoint y: 522, endPoint x: 693, endPoint y: 269, distance: 275.8
click at [692, 269] on div "Reducing Costs and Waste Manifest right-sizes inventory to prevent overstocking…" at bounding box center [635, 392] width 1059 height 1402
click at [693, 269] on div "Reducing Costs and Waste Manifest right-sizes inventory to prevent overstocking…" at bounding box center [635, 392] width 1059 height 1402
drag, startPoint x: 693, startPoint y: 269, endPoint x: 819, endPoint y: 515, distance: 276.6
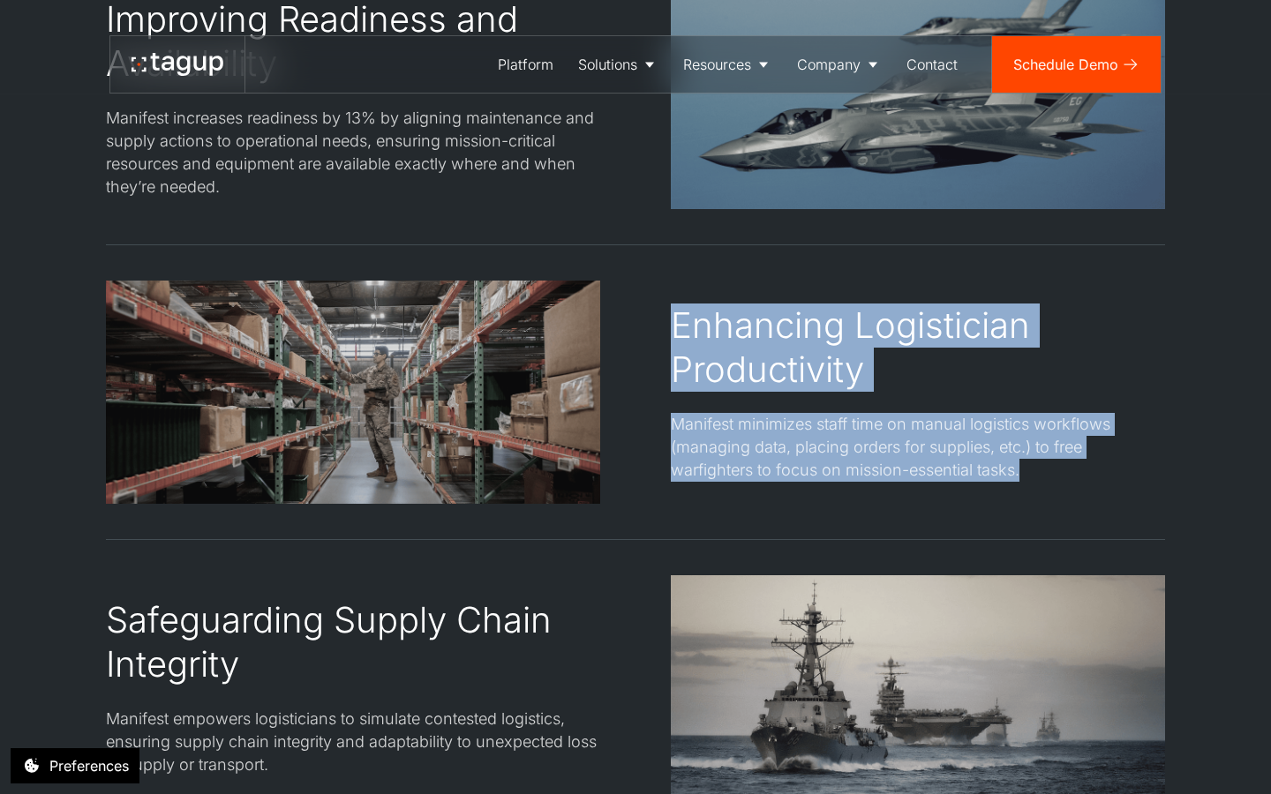
click at [819, 515] on div "Reducing Costs and Waste Manifest right-sizes inventory to prevent overstocking…" at bounding box center [635, 392] width 1059 height 1402
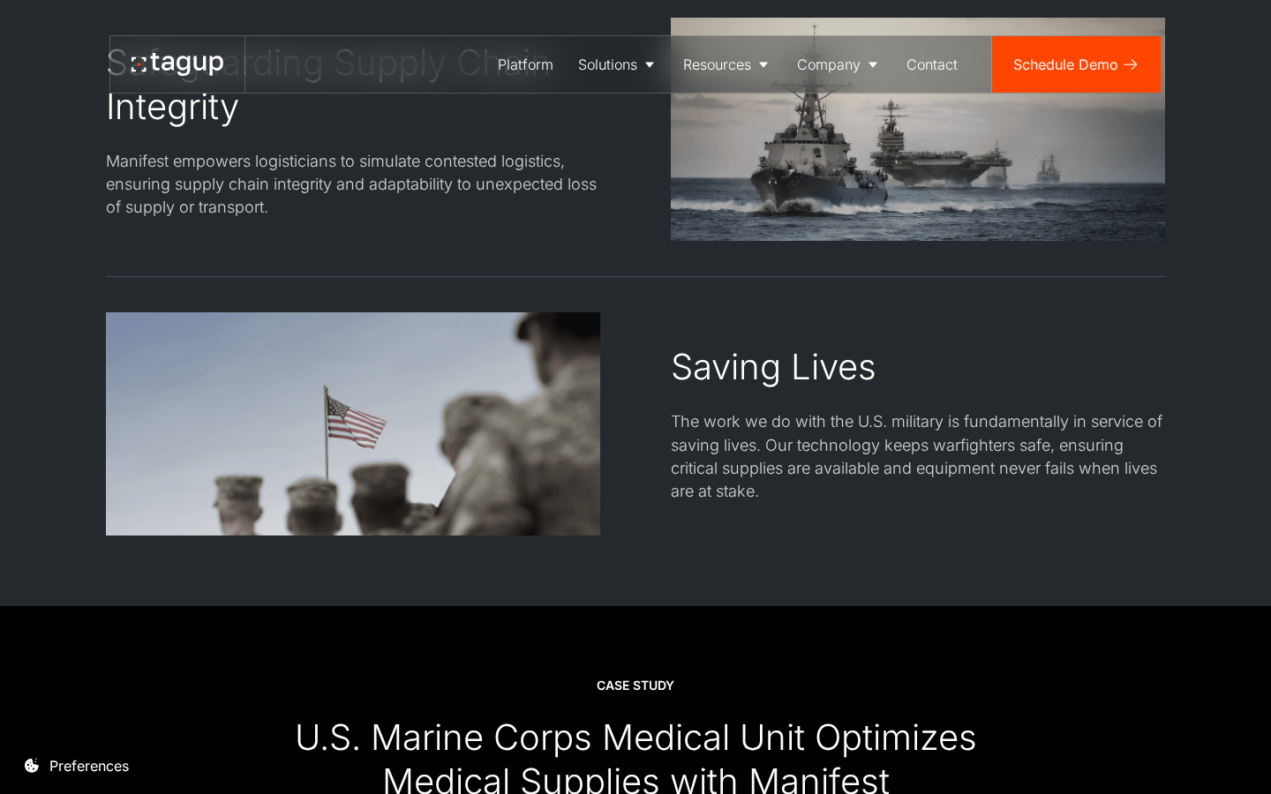
scroll to position [3260, 0]
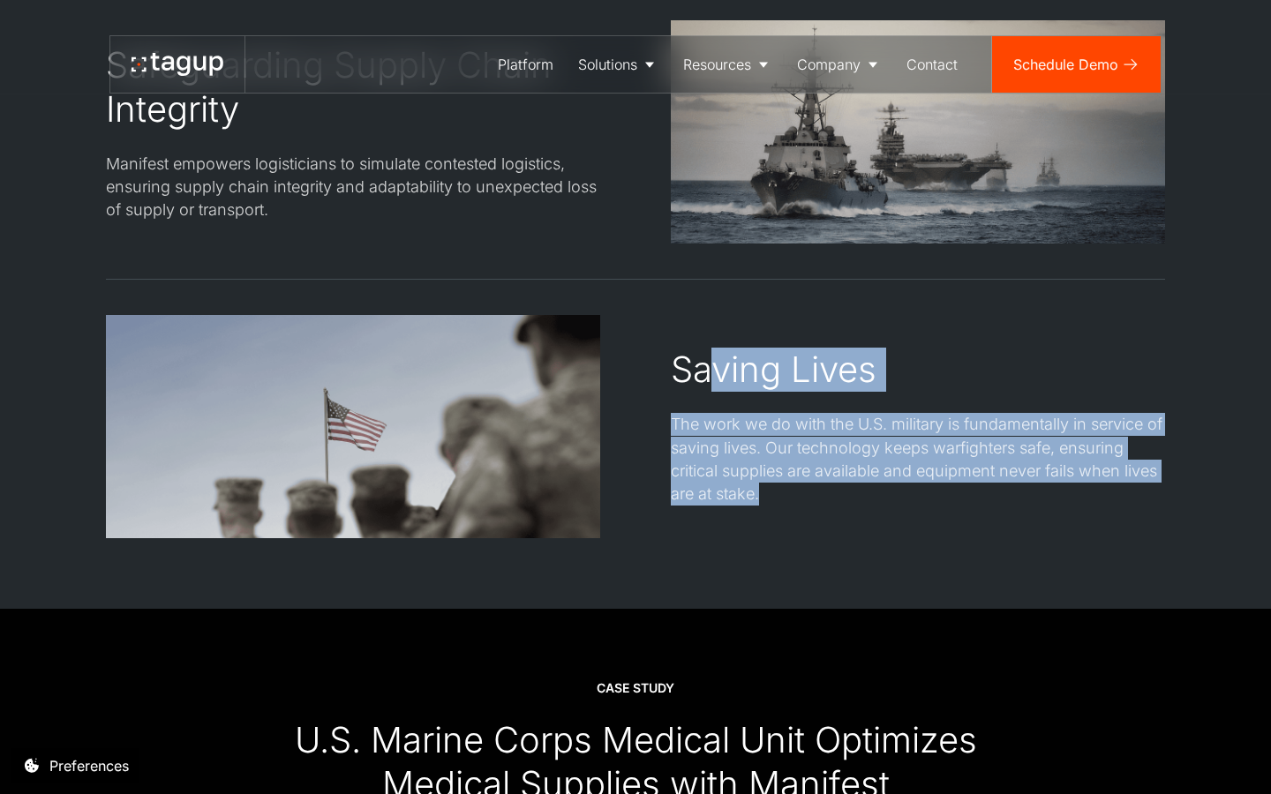
drag, startPoint x: 819, startPoint y: 515, endPoint x: 720, endPoint y: 371, distance: 175.2
click at [720, 371] on div "Saving Lives The work we do with the U.S. military is fundamentally in service …" at bounding box center [918, 426] width 494 height 223
click at [720, 371] on div "Saving Lives" at bounding box center [774, 370] width 206 height 44
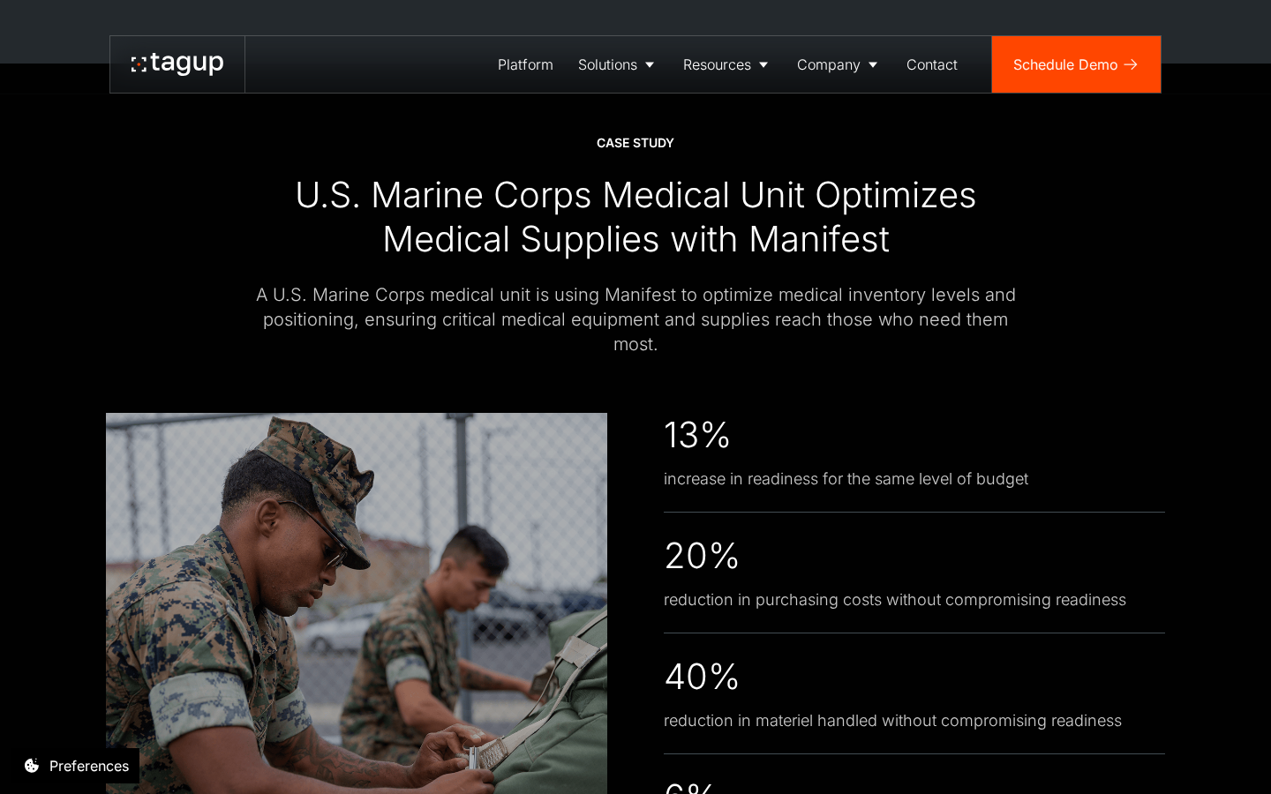
scroll to position [3806, 0]
click at [814, 109] on div "About" at bounding box center [839, 119] width 72 height 21
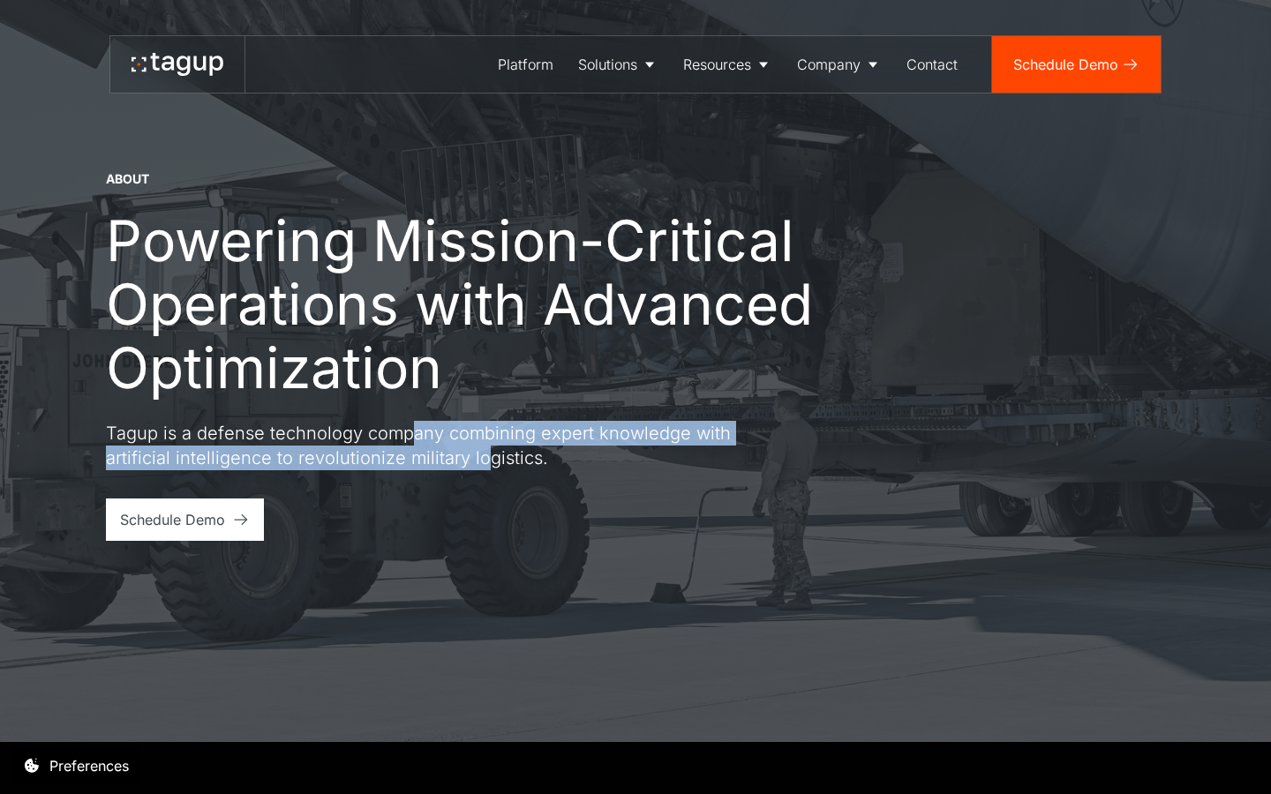
drag, startPoint x: 409, startPoint y: 430, endPoint x: 486, endPoint y: 459, distance: 82.9
click at [486, 459] on p "Tagup is a defense technology company combining expert knowledge with artificia…" at bounding box center [423, 445] width 635 height 49
drag, startPoint x: 515, startPoint y: 459, endPoint x: 386, endPoint y: 411, distance: 137.4
click at [386, 411] on div "About Powering Mission-Critical Operations with Advanced Optimization Tagup is …" at bounding box center [476, 320] width 741 height 300
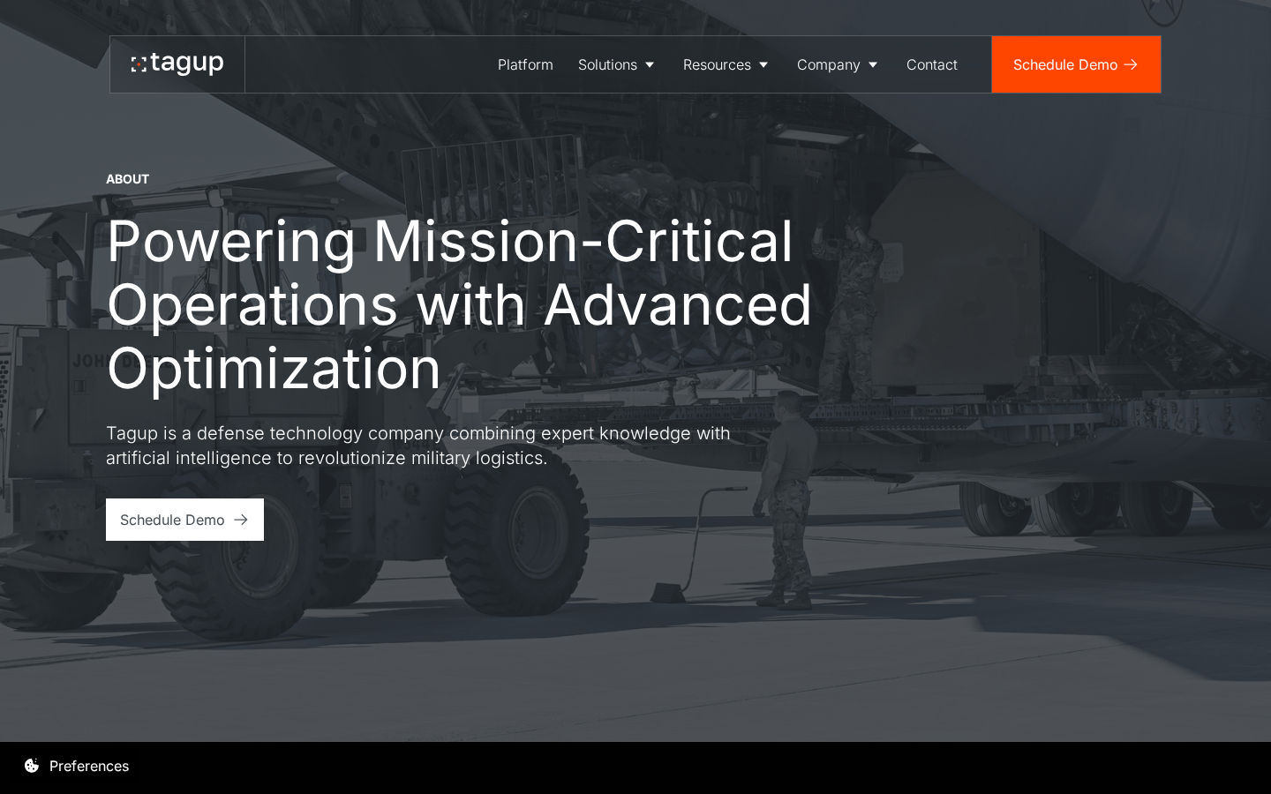
click at [372, 445] on p "Tagup is a defense technology company combining expert knowledge with artificia…" at bounding box center [423, 445] width 635 height 49
click at [799, 159] on link "Careers" at bounding box center [839, 155] width 86 height 32
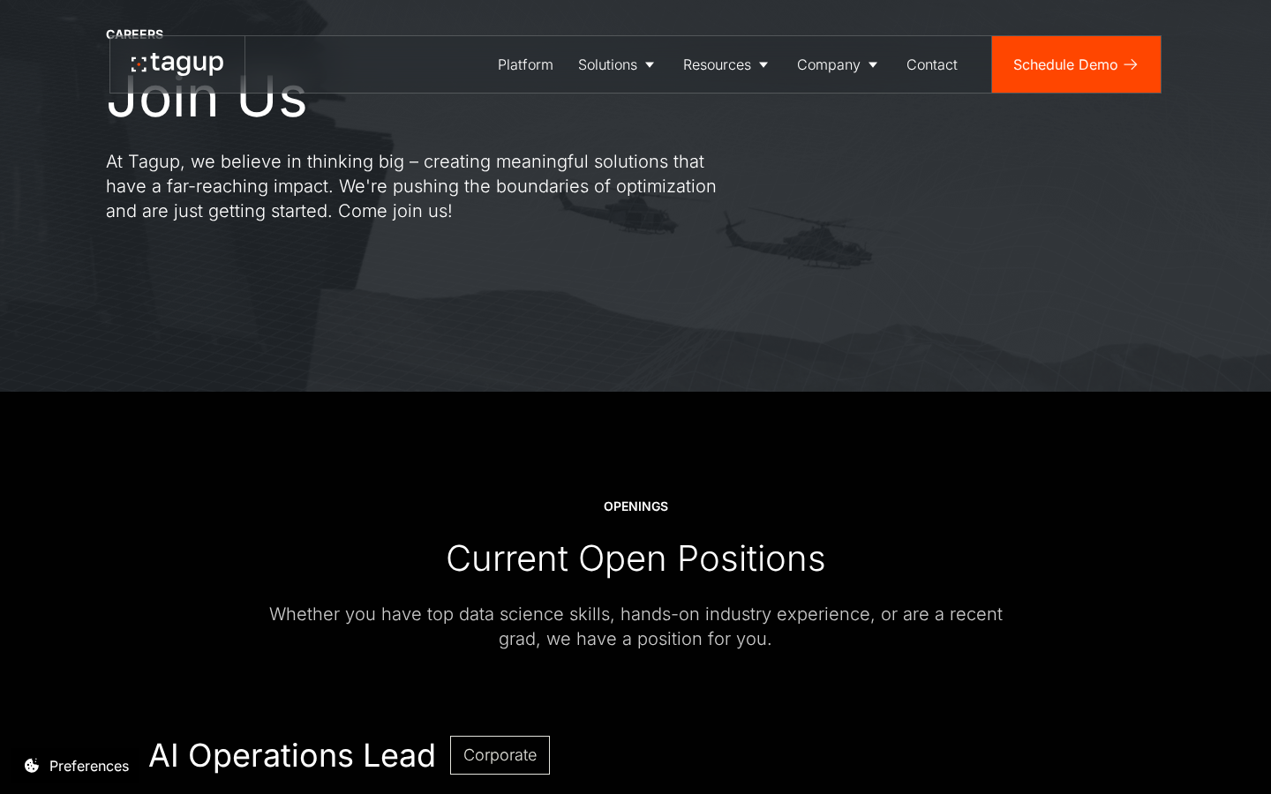
scroll to position [515, 0]
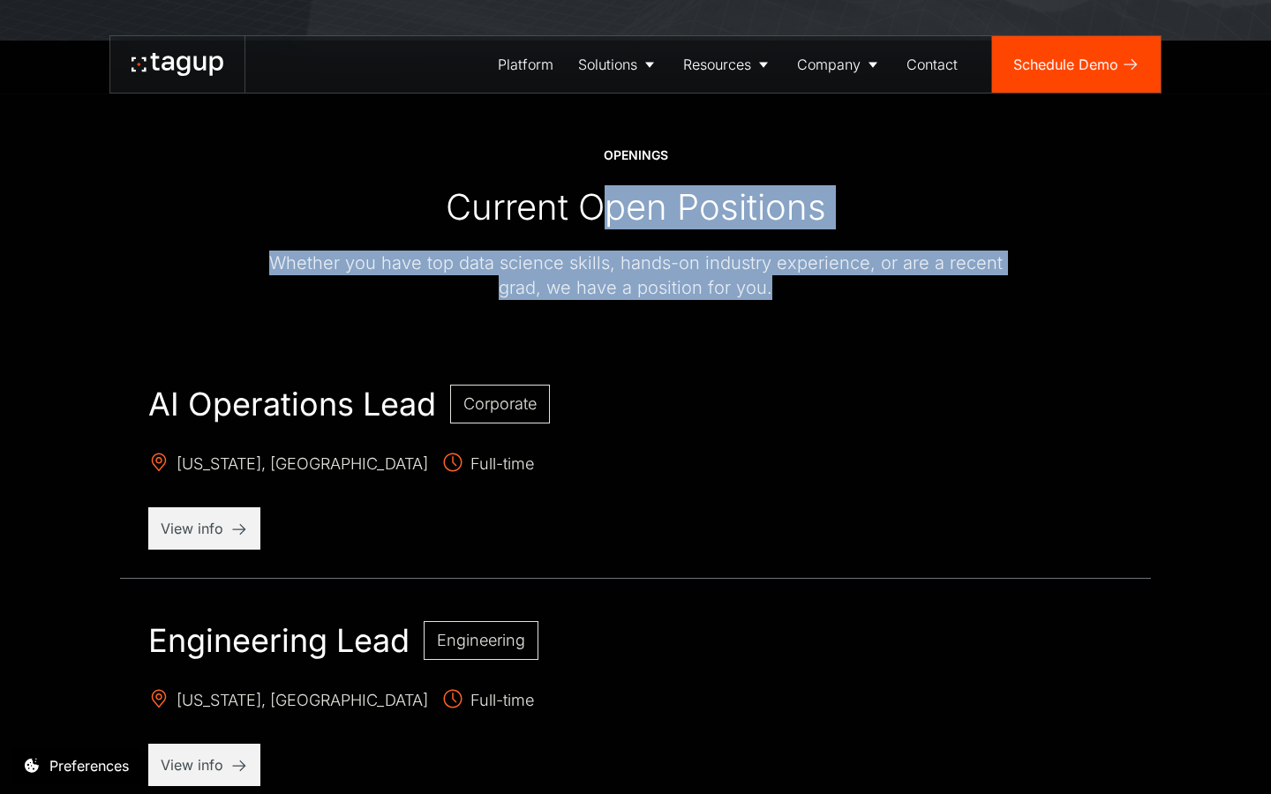
drag, startPoint x: 605, startPoint y: 214, endPoint x: 679, endPoint y: 309, distance: 120.7
click at [679, 309] on div at bounding box center [635, 328] width 1059 height 56
drag, startPoint x: 688, startPoint y: 309, endPoint x: 544, endPoint y: 221, distance: 169.0
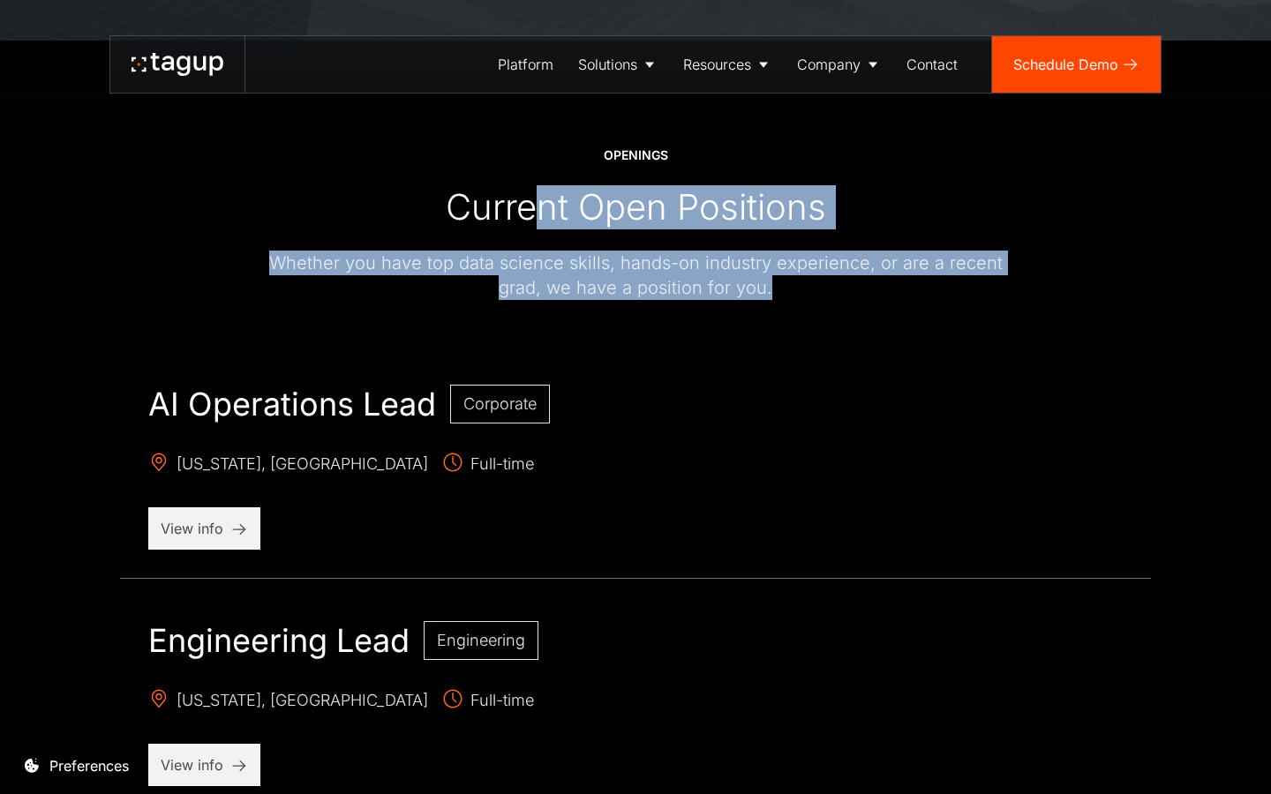
click at [544, 221] on div "Current Open Positions" at bounding box center [636, 207] width 380 height 44
drag, startPoint x: 526, startPoint y: 215, endPoint x: 600, endPoint y: 297, distance: 110.6
click at [600, 297] on div "OPENINGS Current Open Positions Whether you have top data science skills, hands…" at bounding box center [635, 223] width 777 height 154
click at [600, 297] on div "Whether you have top data science skills, hands-on industry experience, or are …" at bounding box center [635, 275] width 777 height 49
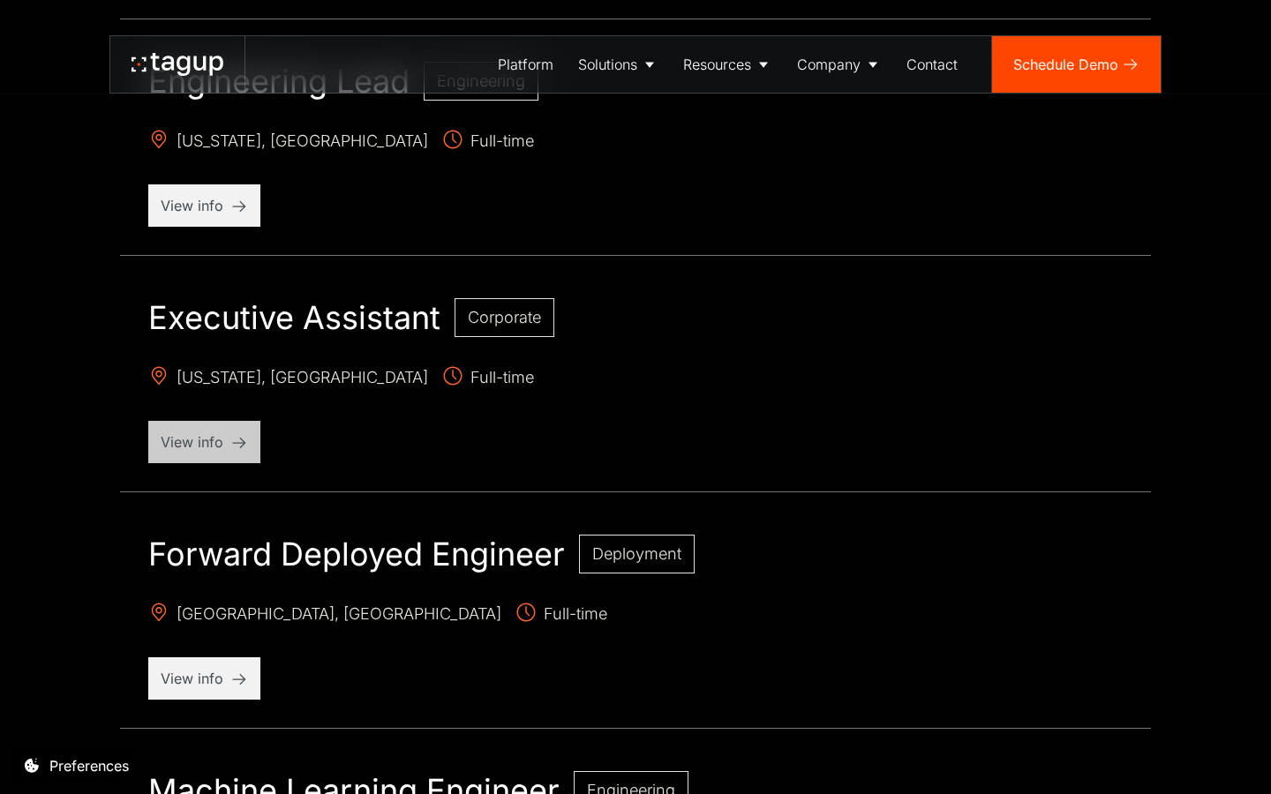
scroll to position [1090, 0]
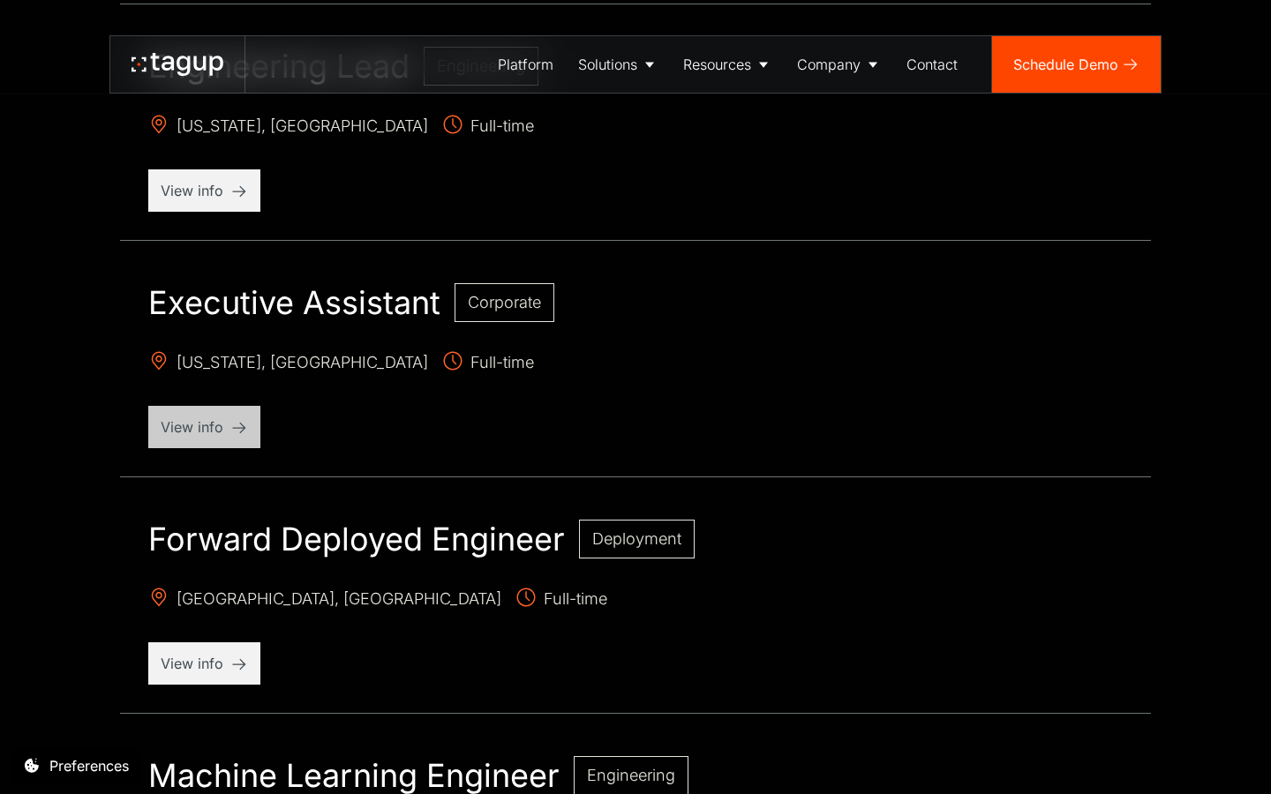
click at [196, 433] on p "View info" at bounding box center [204, 426] width 87 height 21
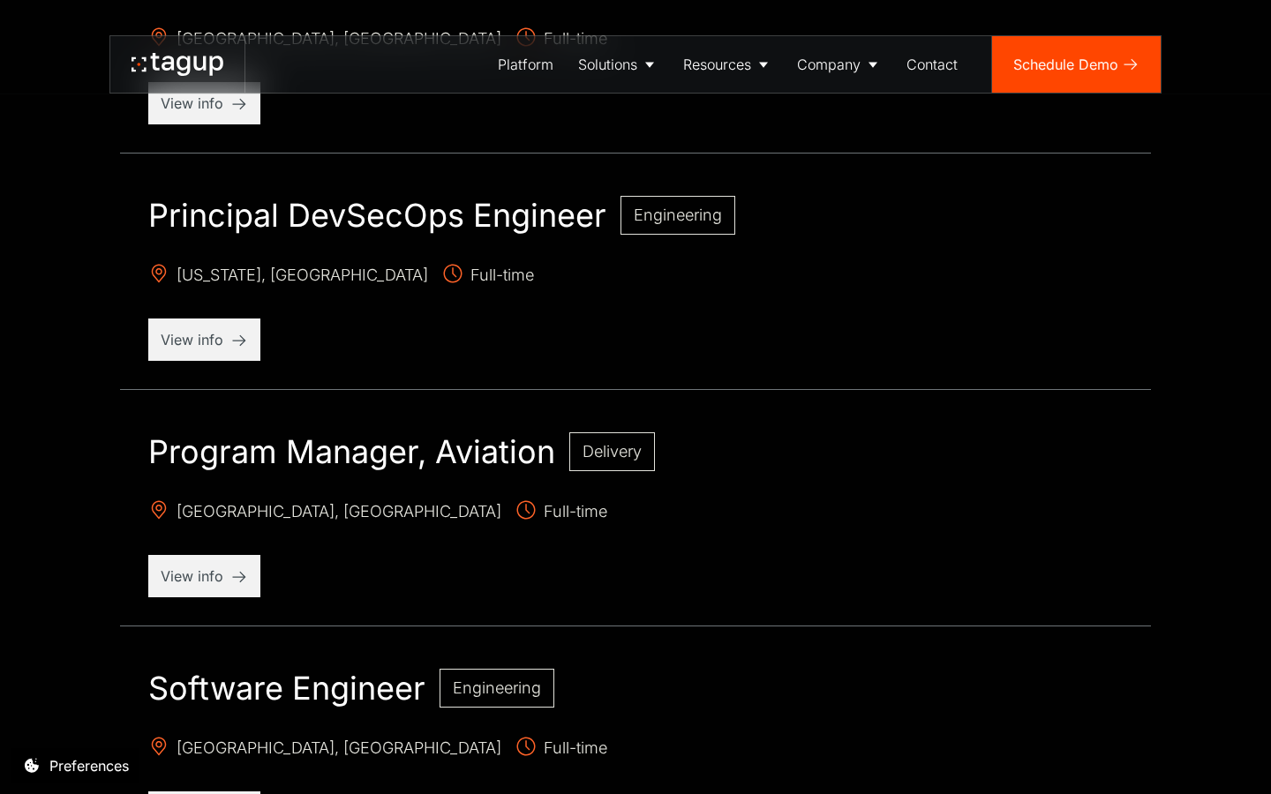
scroll to position [2028, 0]
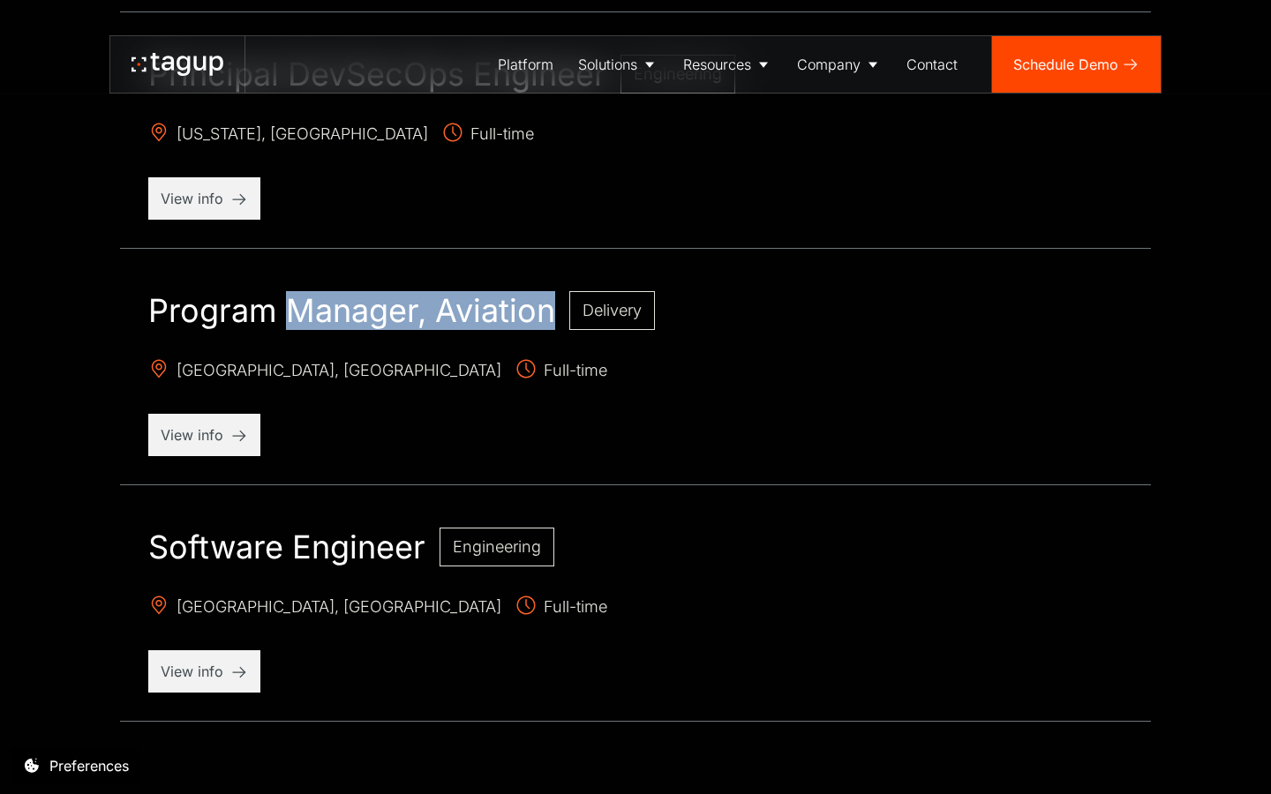
drag, startPoint x: 287, startPoint y: 303, endPoint x: 297, endPoint y: 336, distance: 35.2
click at [297, 336] on div "Program Manager, Aviation Delivery [GEOGRAPHIC_DATA], [GEOGRAPHIC_DATA] Full-ti…" at bounding box center [635, 374] width 1031 height 222
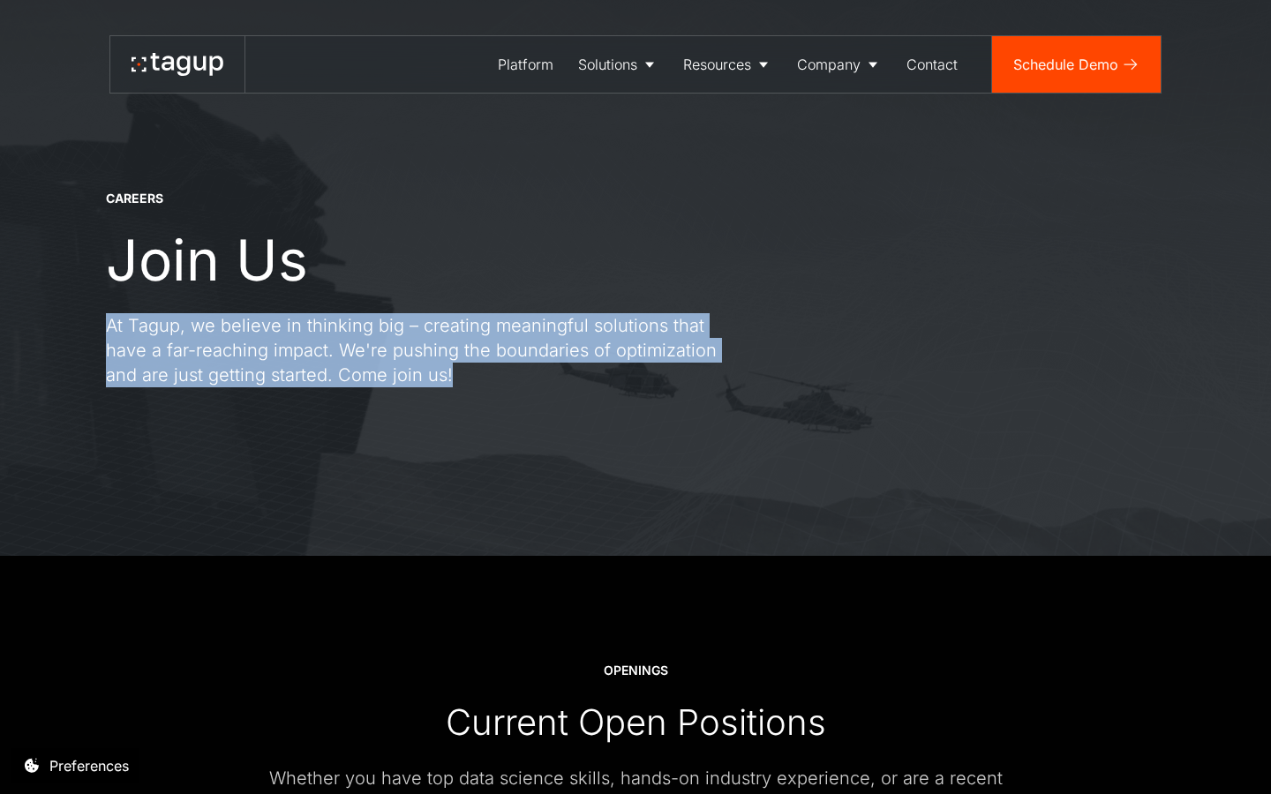
drag, startPoint x: 246, startPoint y: 305, endPoint x: 340, endPoint y: 433, distance: 158.5
click at [340, 434] on div "CAREERS Join Us At Tagup, we believe in thinking big – creating meaningful solu…" at bounding box center [635, 278] width 1200 height 556
click at [340, 433] on div "CAREERS Join Us At Tagup, we believe in thinking big – creating meaningful solu…" at bounding box center [635, 278] width 1200 height 556
drag, startPoint x: 359, startPoint y: 431, endPoint x: 236, endPoint y: 274, distance: 199.1
click at [236, 274] on div "CAREERS Join Us At Tagup, we believe in thinking big – creating meaningful solu…" at bounding box center [635, 278] width 1200 height 556
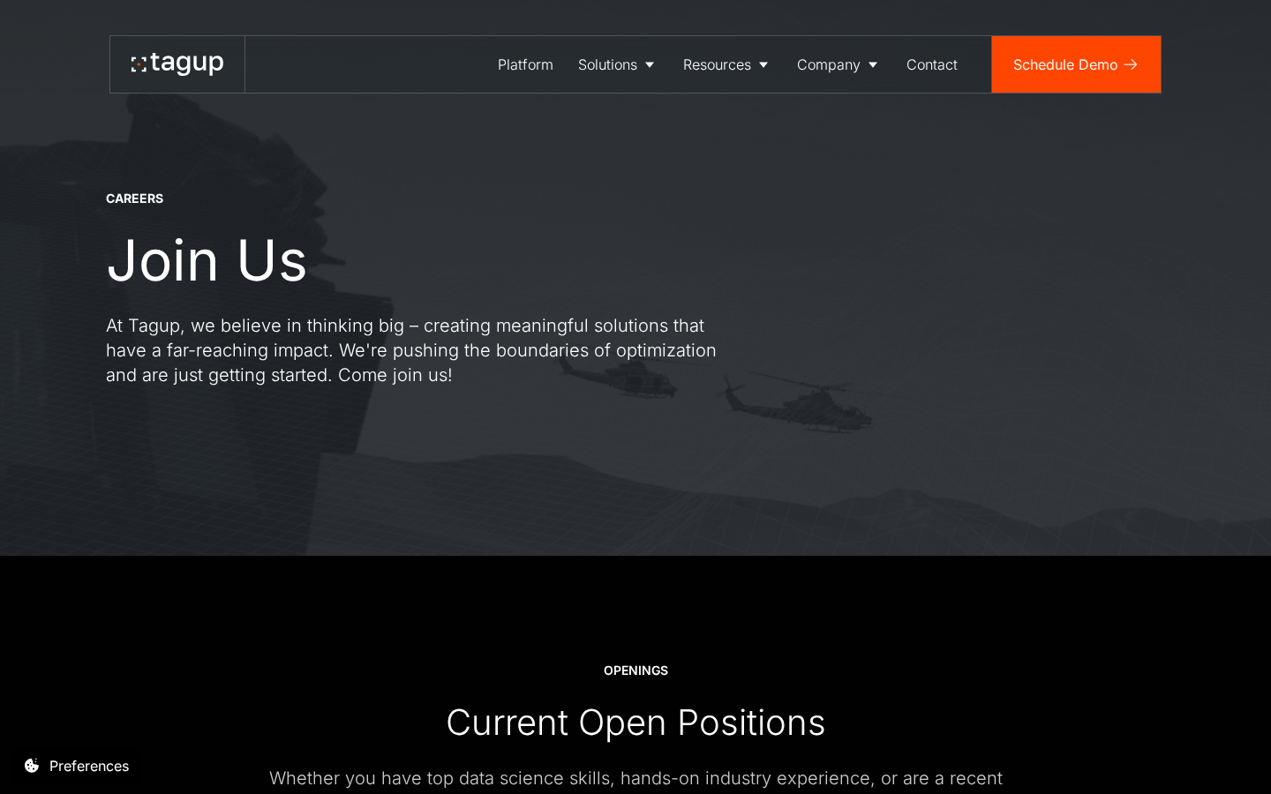
click at [259, 356] on p "At Tagup, we believe in thinking big – creating meaningful solutions that have …" at bounding box center [423, 350] width 635 height 74
click at [609, 148] on div "Enterprise" at bounding box center [618, 155] width 68 height 21
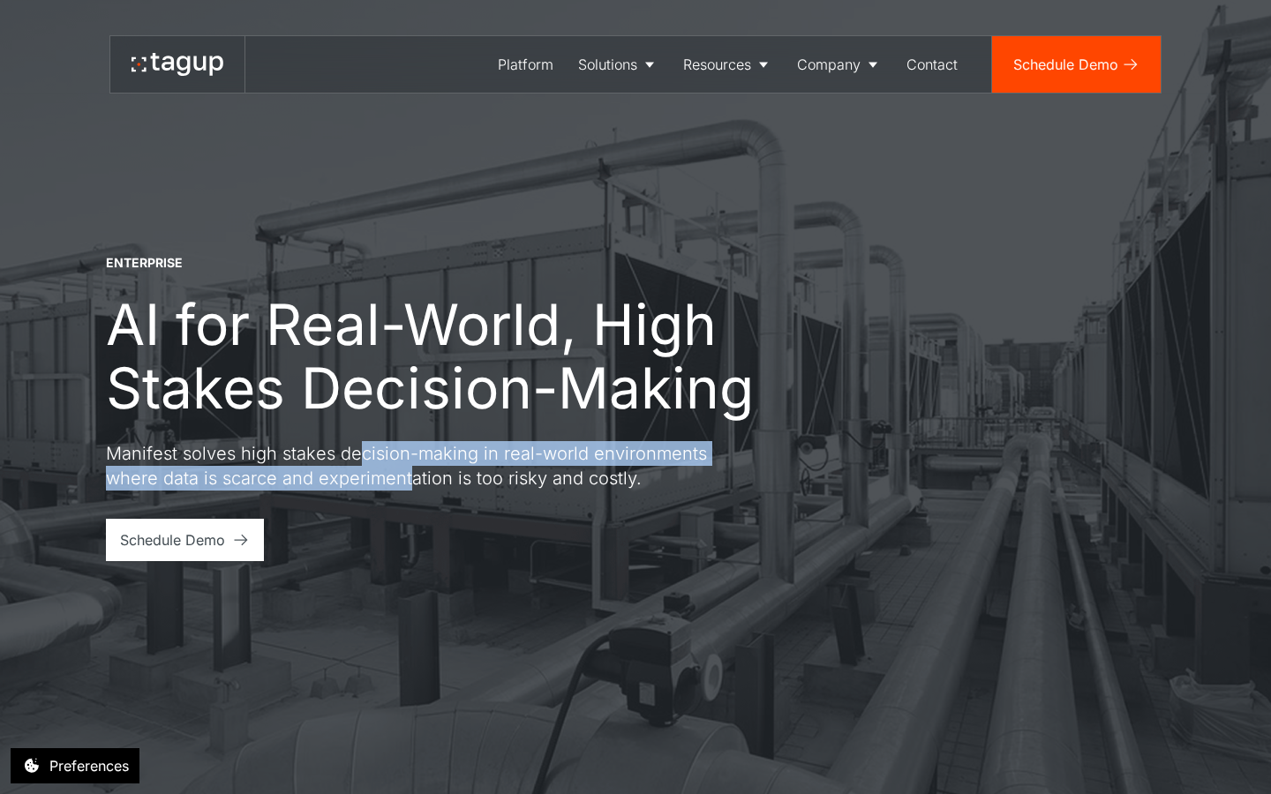
drag, startPoint x: 383, startPoint y: 460, endPoint x: 419, endPoint y: 487, distance: 45.4
click at [419, 488] on p "Manifest solves high stakes decision-making in real-world environments where da…" at bounding box center [423, 465] width 635 height 49
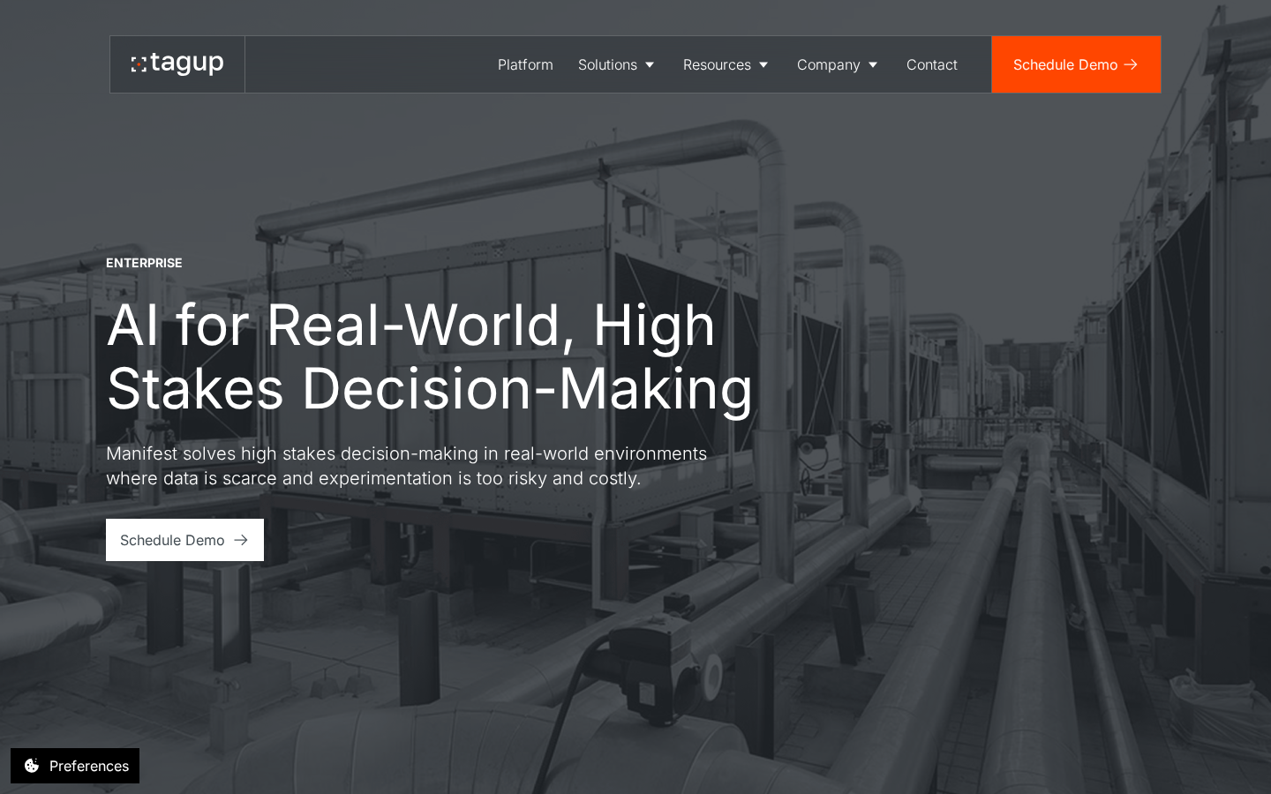
click at [419, 475] on p "Manifest solves high stakes decision-making in real-world environments where da…" at bounding box center [423, 465] width 635 height 49
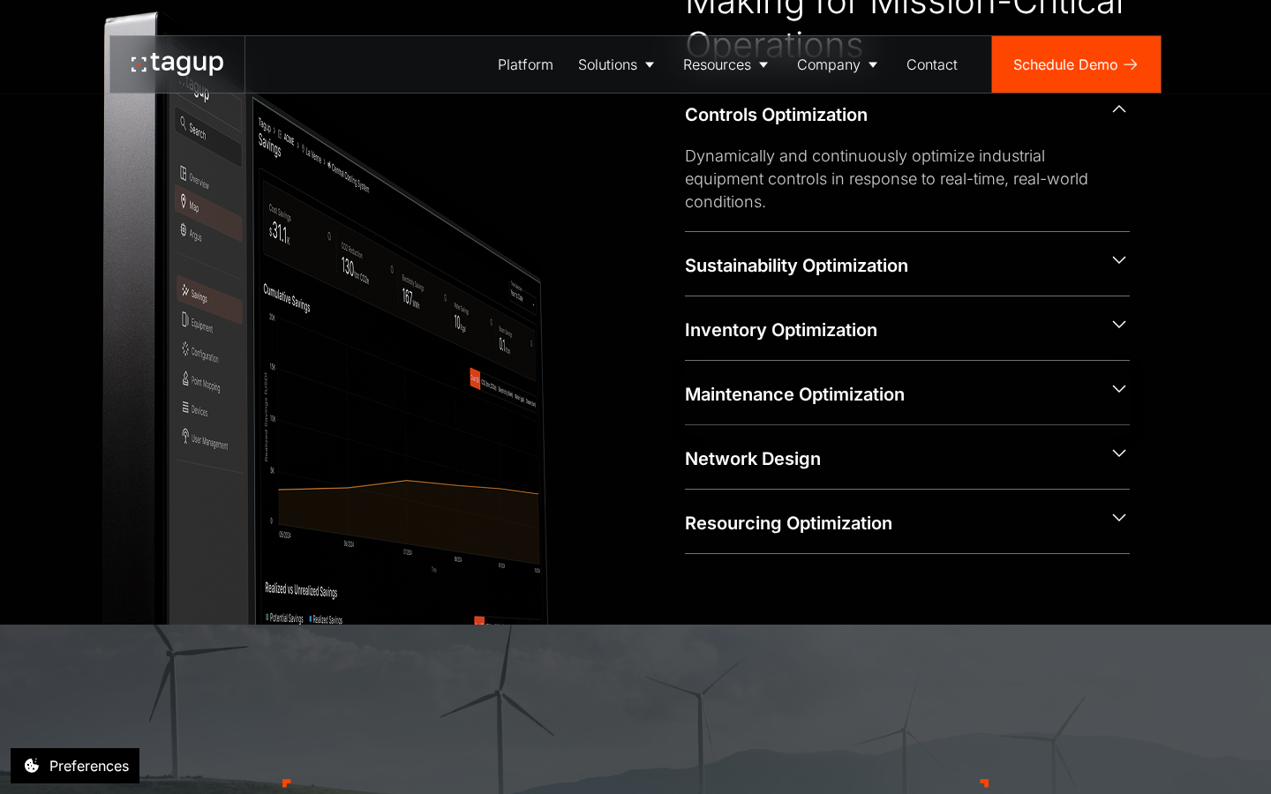
scroll to position [1048, 0]
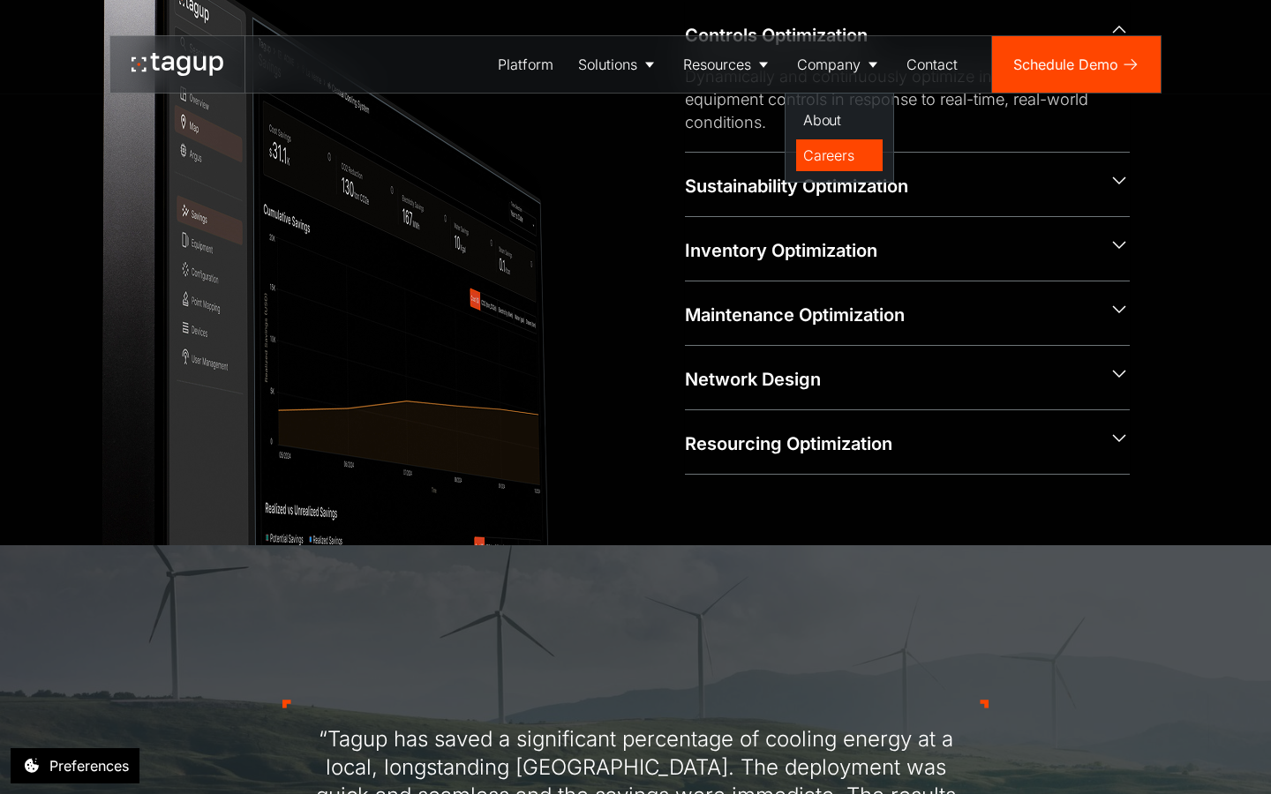
click at [822, 160] on div "Careers" at bounding box center [839, 155] width 72 height 21
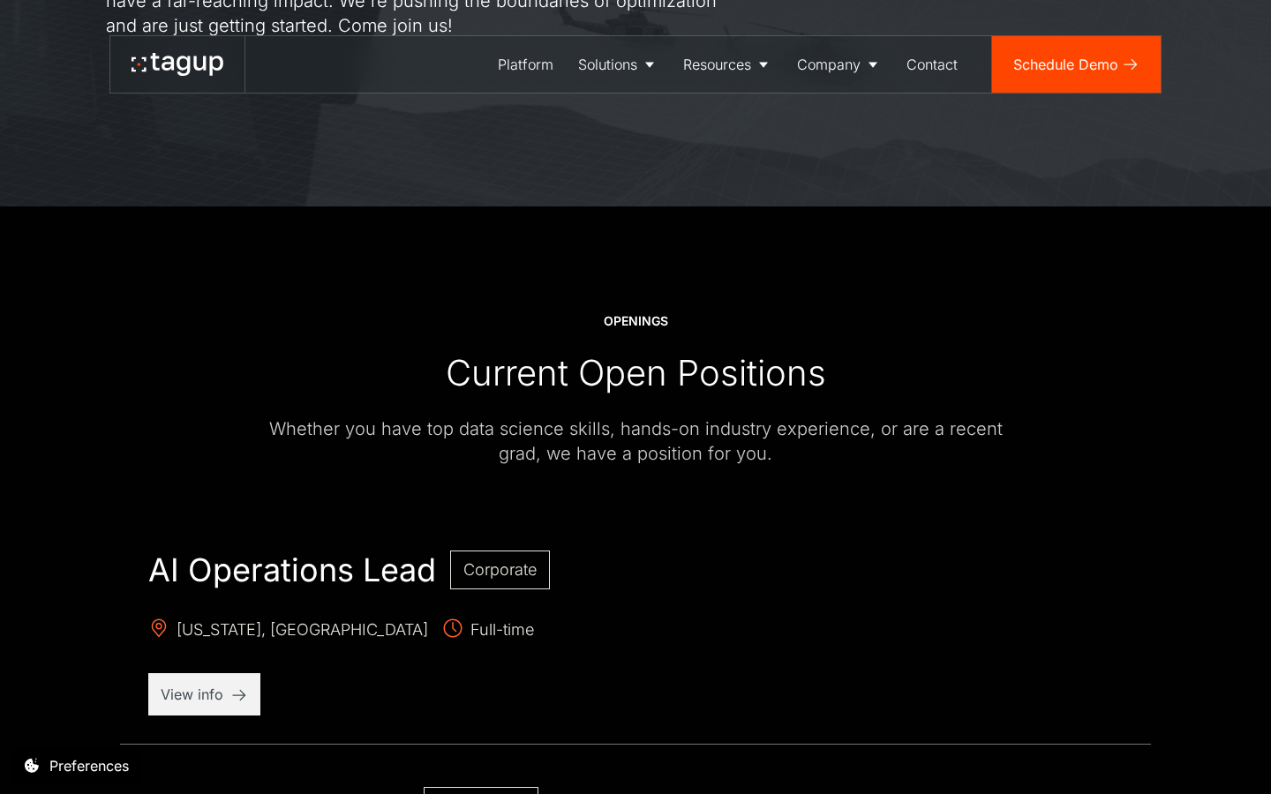
scroll to position [479, 0]
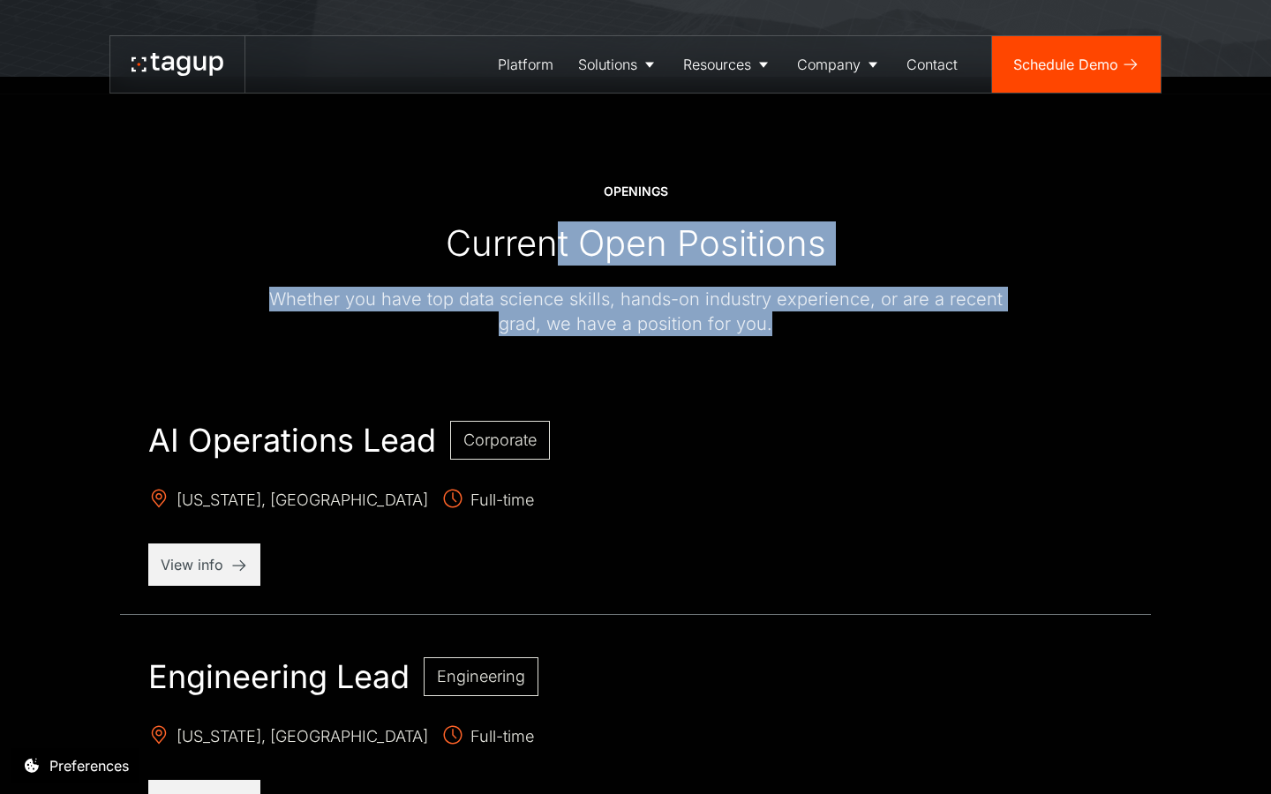
drag, startPoint x: 560, startPoint y: 261, endPoint x: 568, endPoint y: 346, distance: 85.1
click at [568, 346] on div at bounding box center [635, 364] width 1059 height 56
drag, startPoint x: 573, startPoint y: 350, endPoint x: 538, endPoint y: 251, distance: 104.7
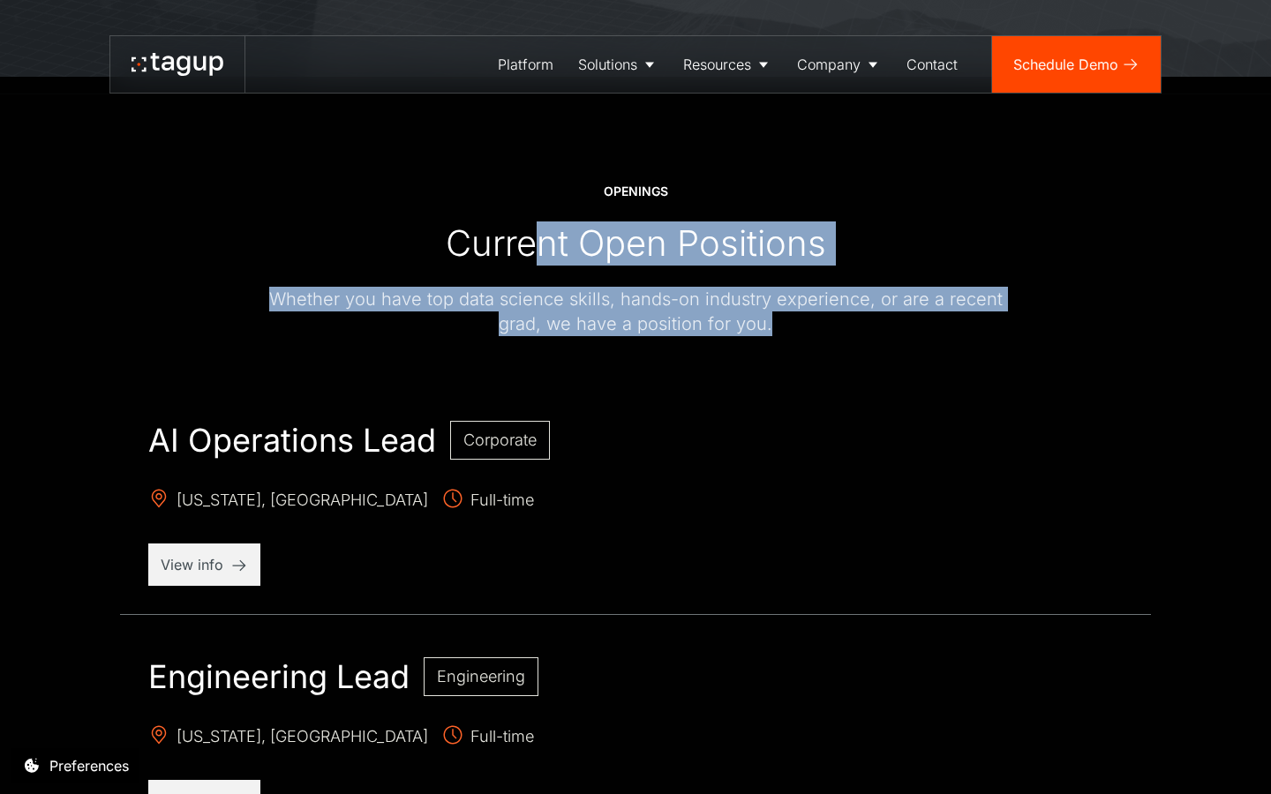
click at [538, 251] on div "Current Open Positions" at bounding box center [636, 243] width 380 height 44
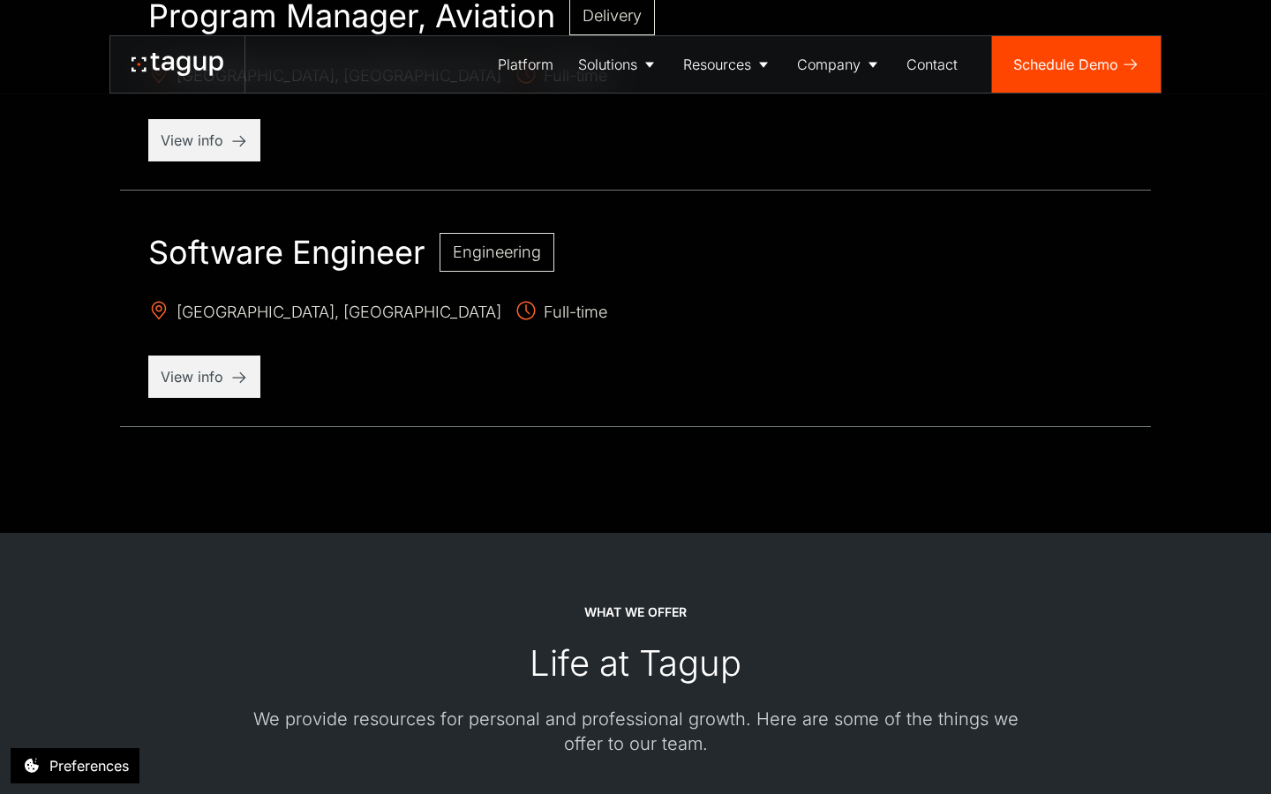
scroll to position [2360, 0]
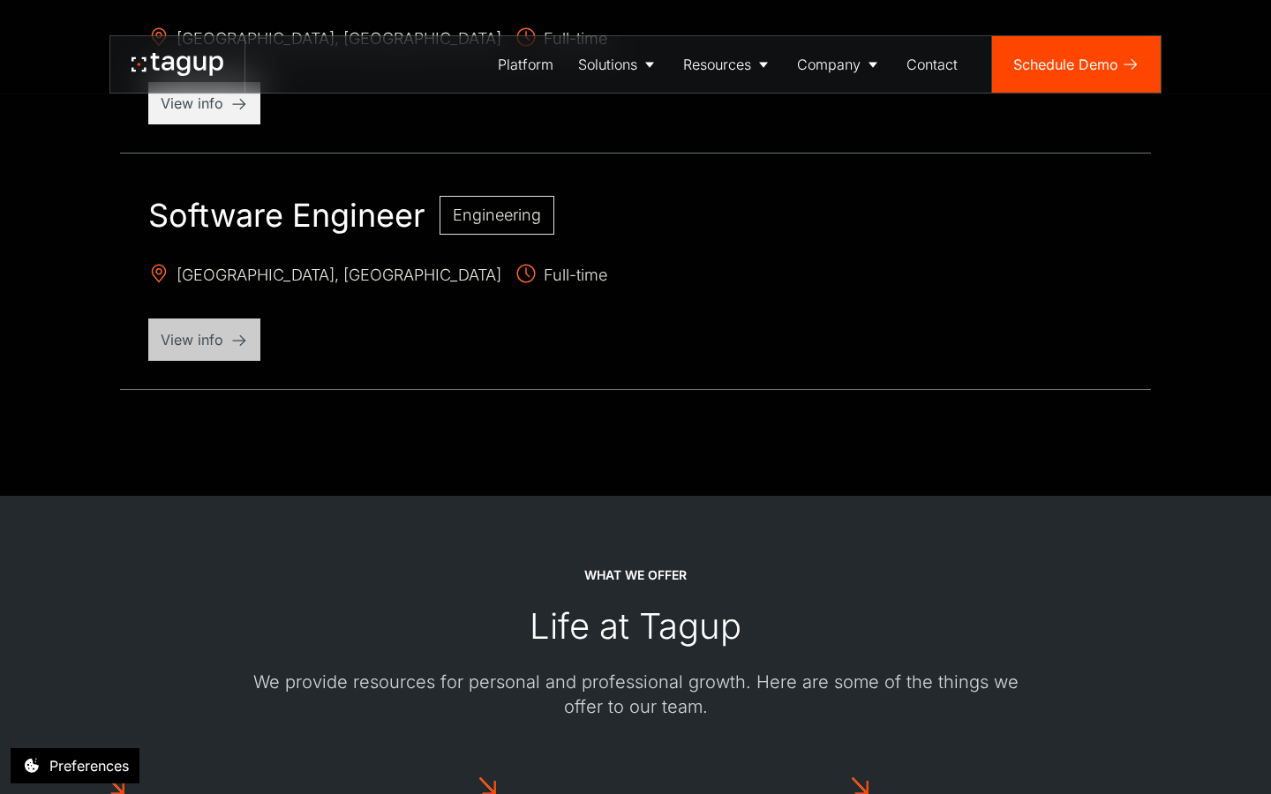
click at [214, 332] on p "View info" at bounding box center [204, 339] width 87 height 21
